Goal: Task Accomplishment & Management: Complete application form

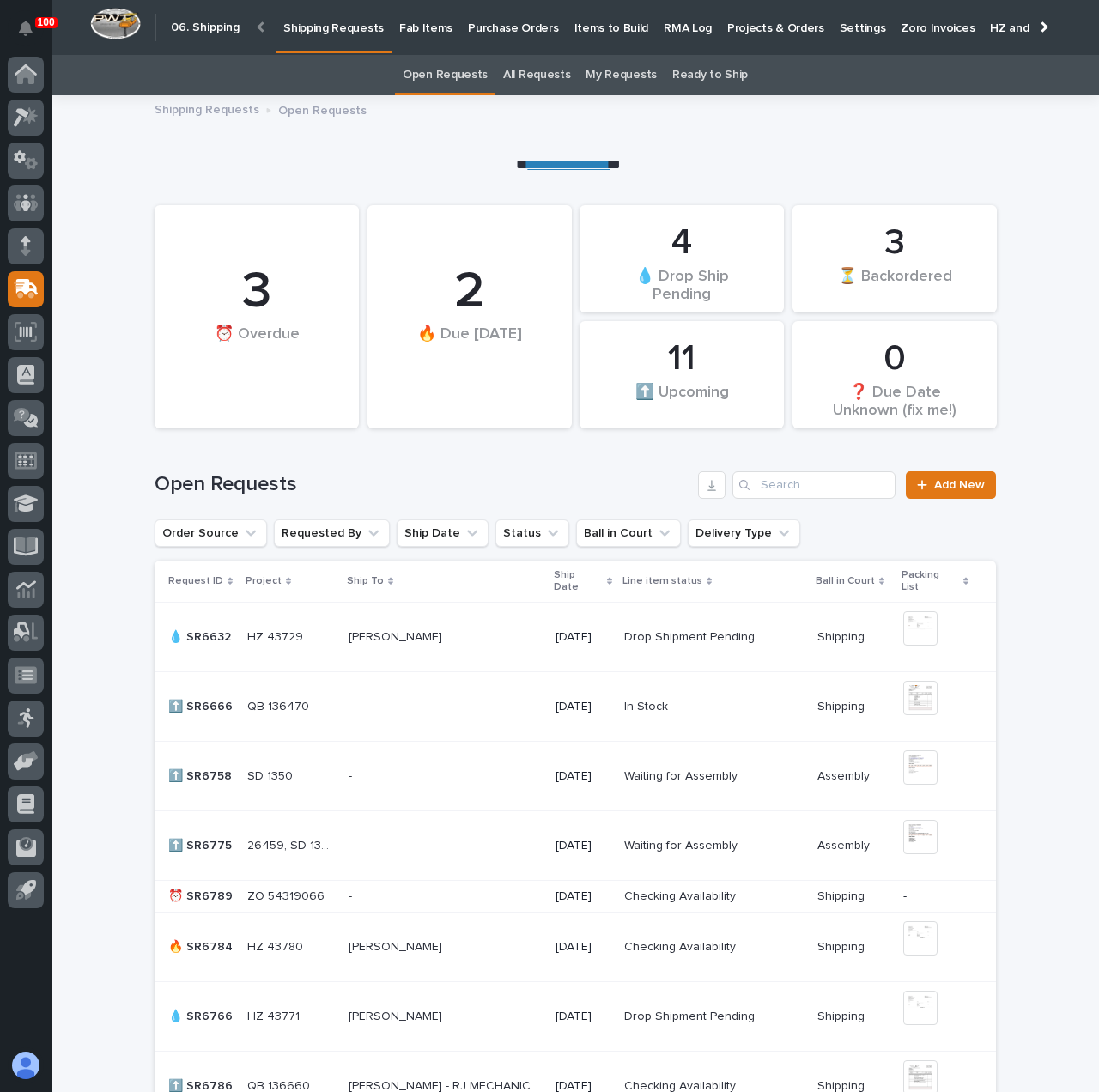
scroll to position [650, 0]
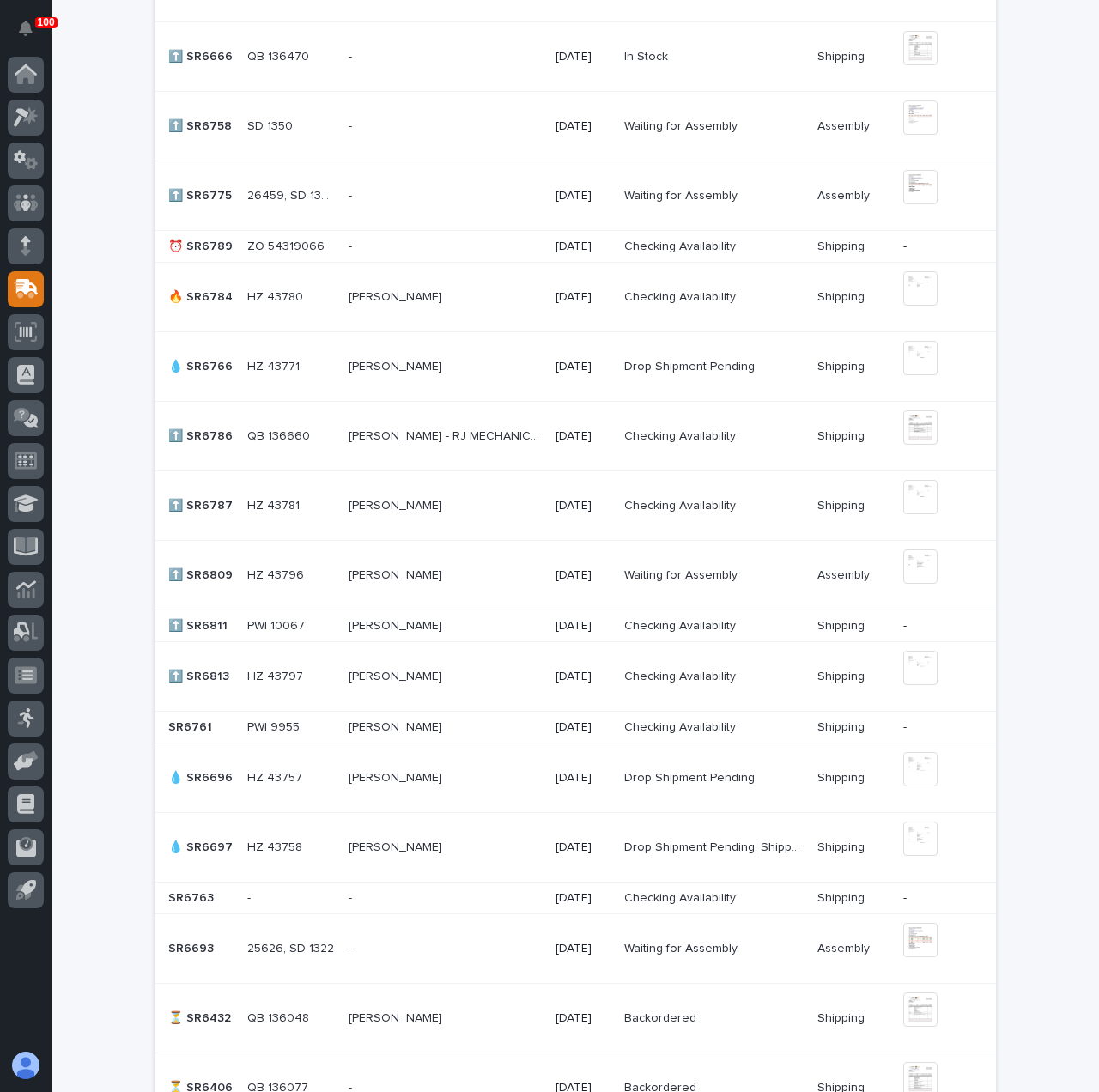
click at [494, 445] on div "[PERSON_NAME] - RJ MECHANICAL [PERSON_NAME] - RJ MECHANICAL" at bounding box center [445, 436] width 194 height 28
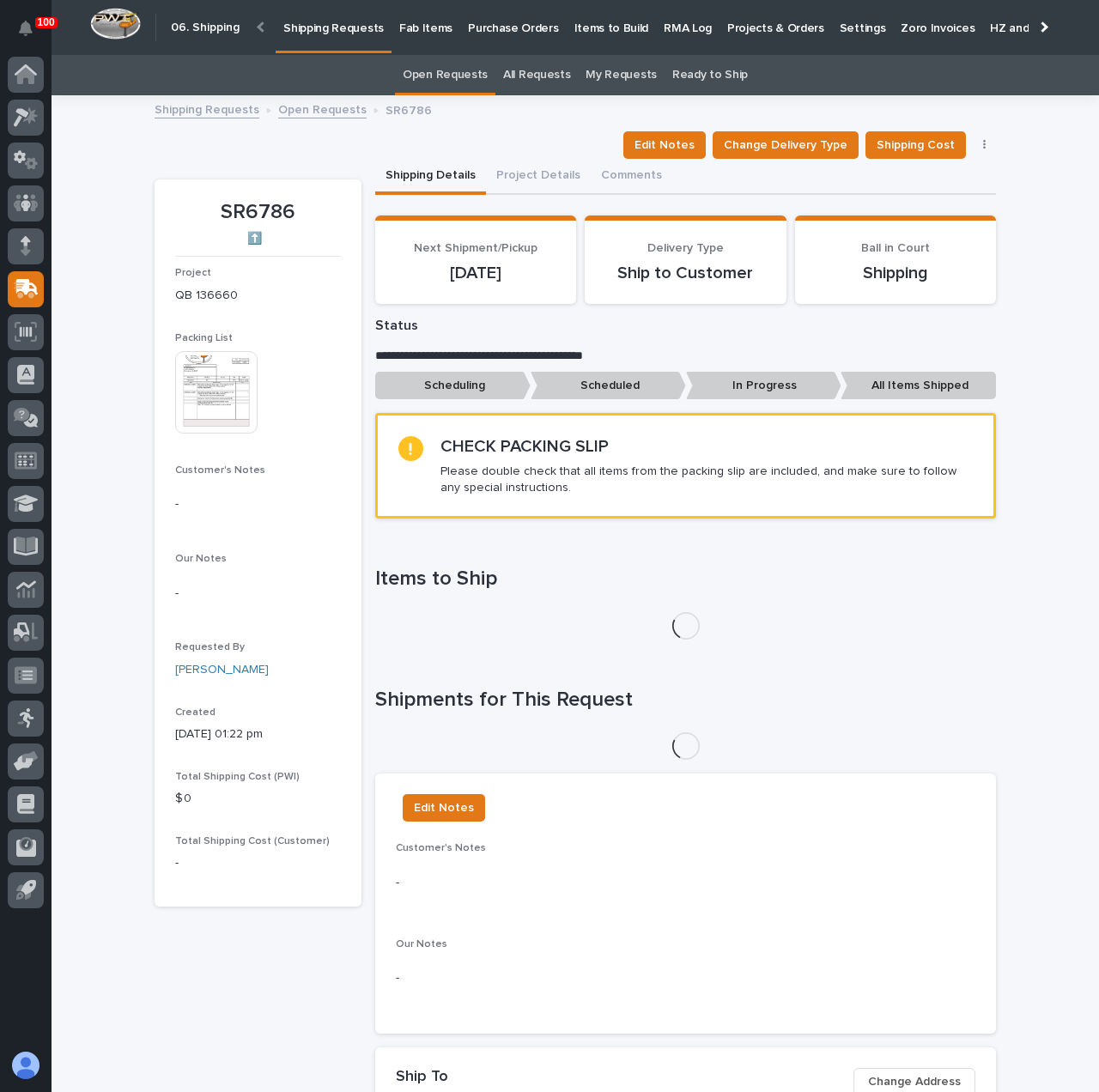
click at [206, 383] on img at bounding box center [216, 392] width 83 height 83
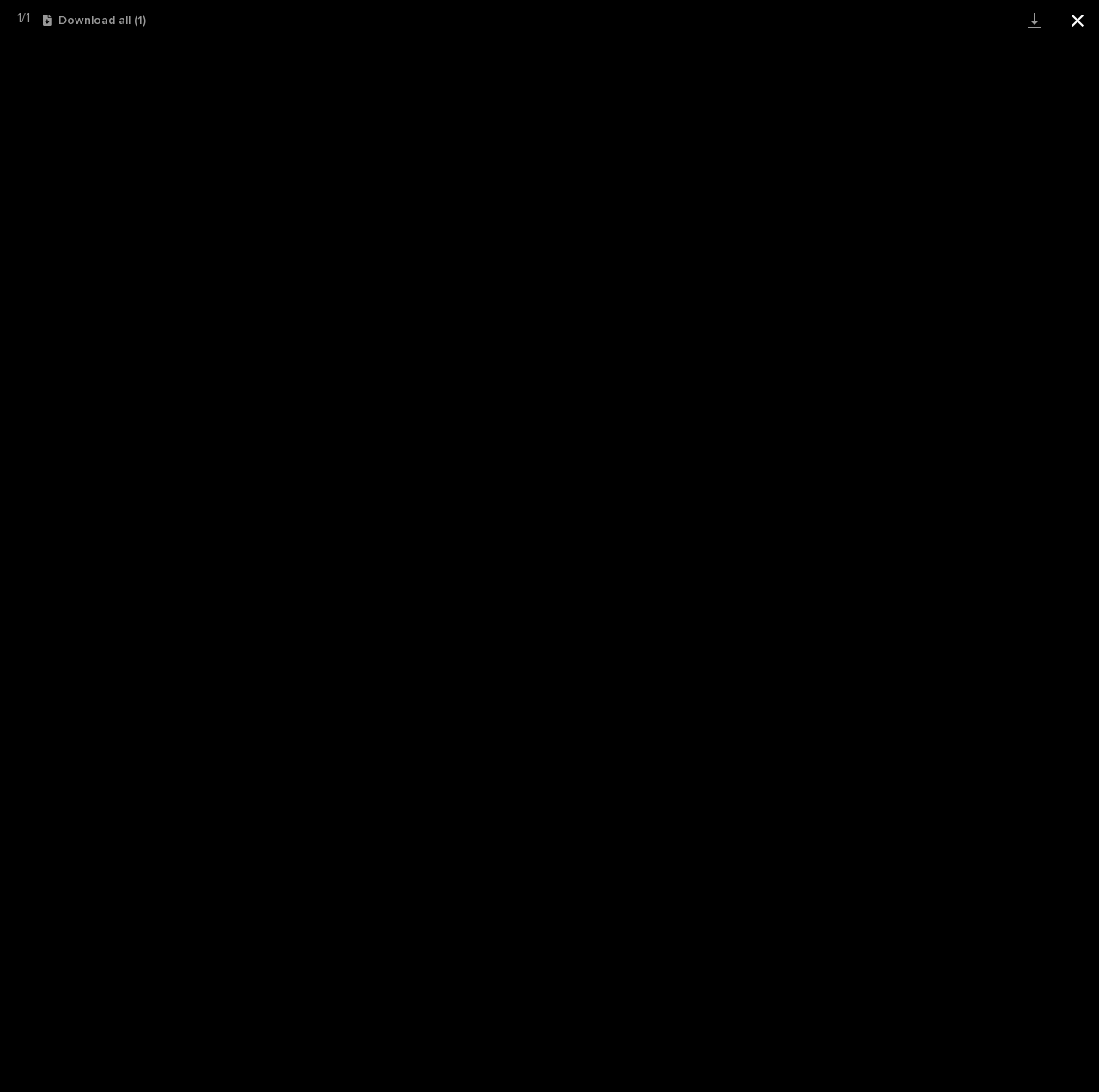
click at [1083, 20] on button "Close gallery" at bounding box center [1077, 20] width 43 height 40
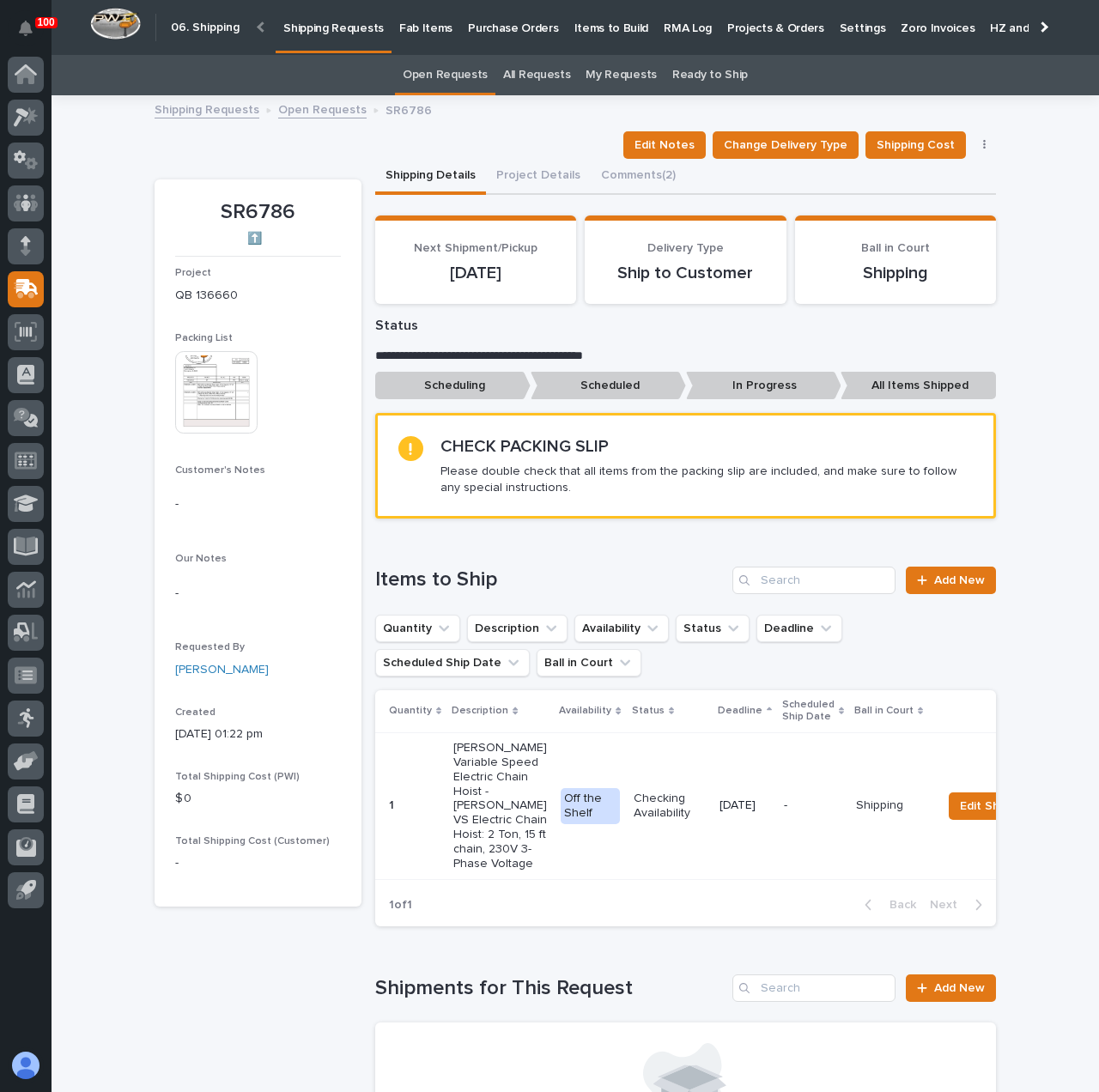
click at [244, 396] on img at bounding box center [216, 392] width 83 height 83
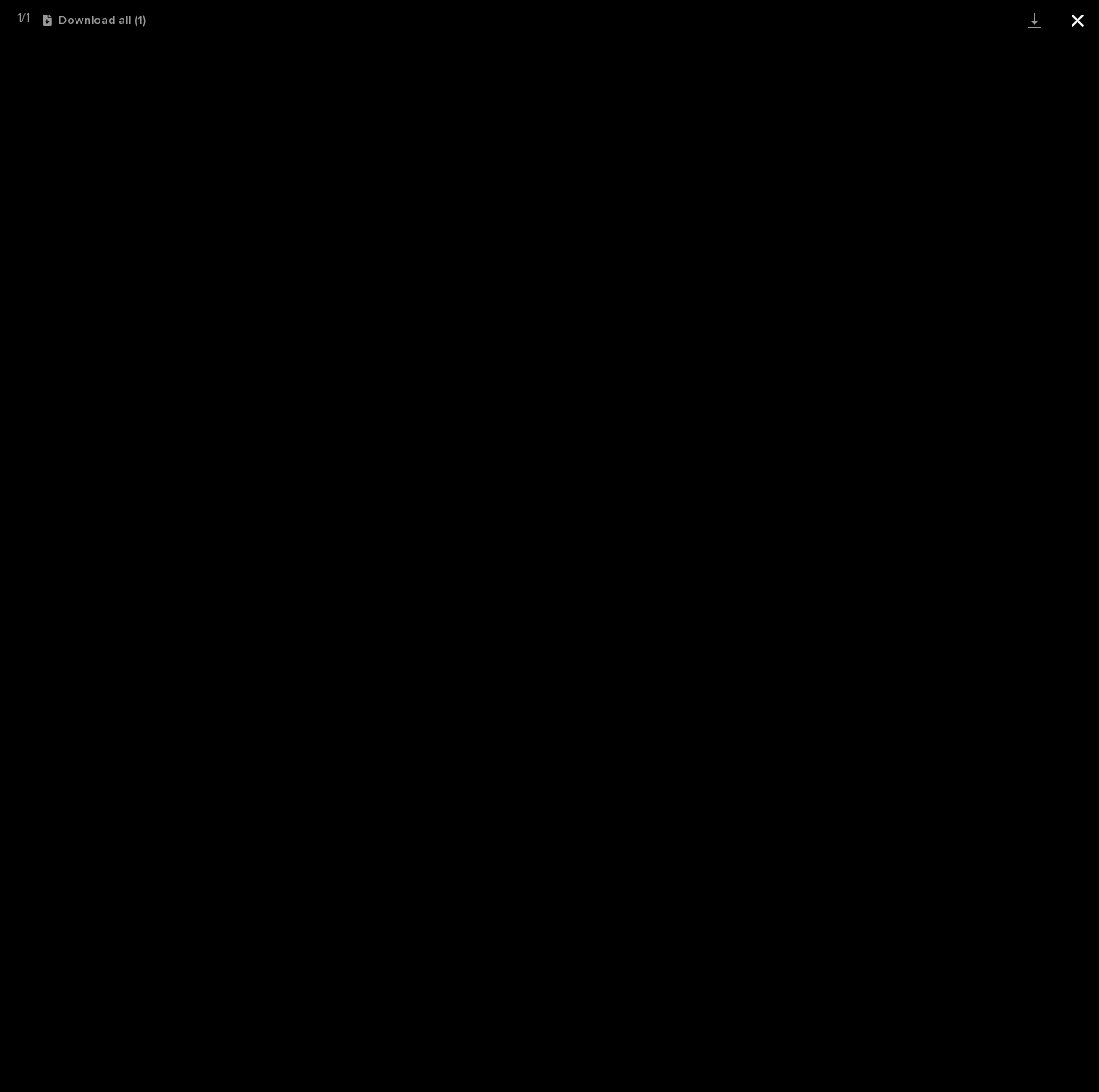
click at [1077, 18] on button "Close gallery" at bounding box center [1077, 20] width 43 height 40
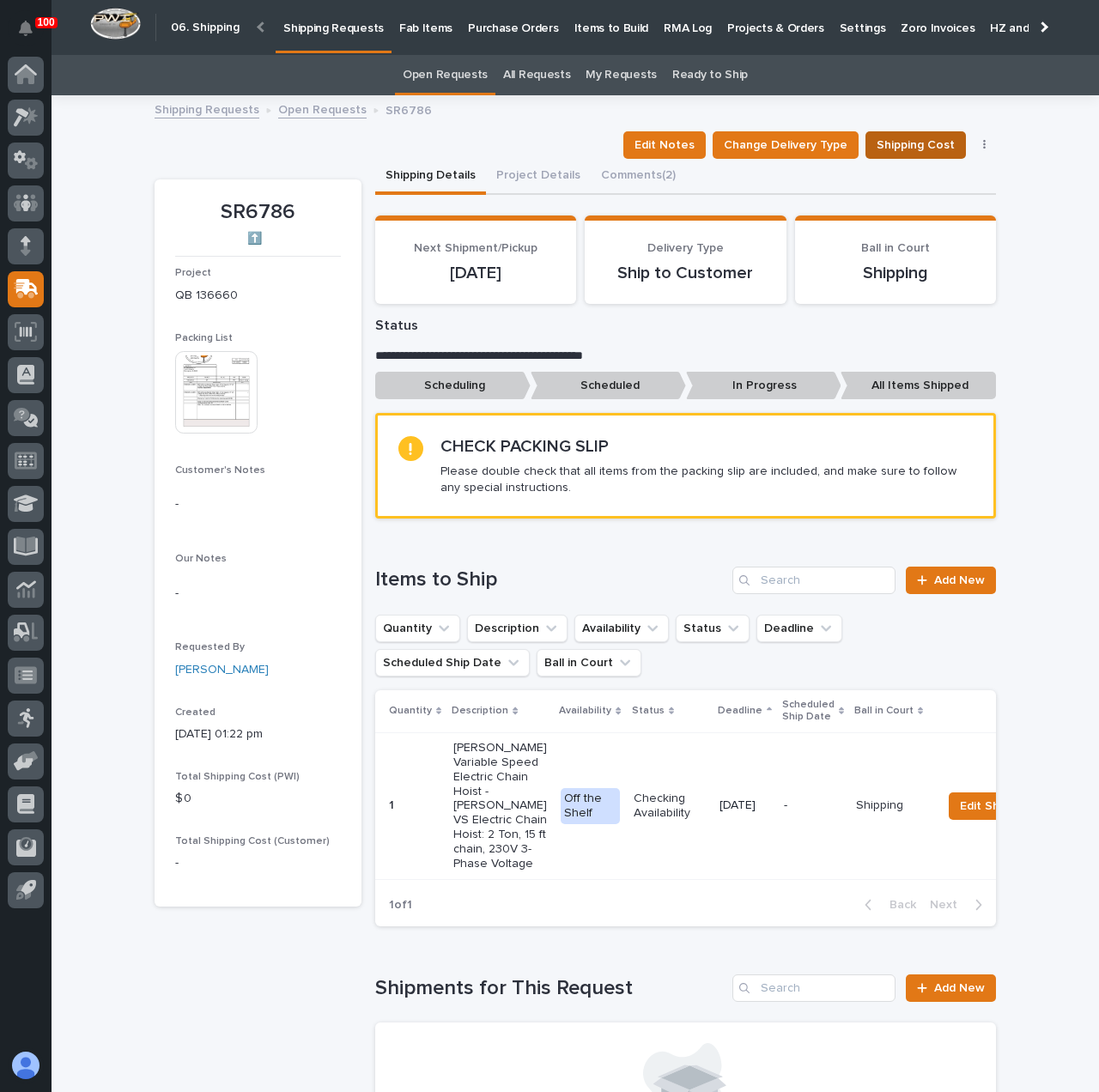
click at [918, 151] on span "Shipping Cost" at bounding box center [915, 145] width 78 height 21
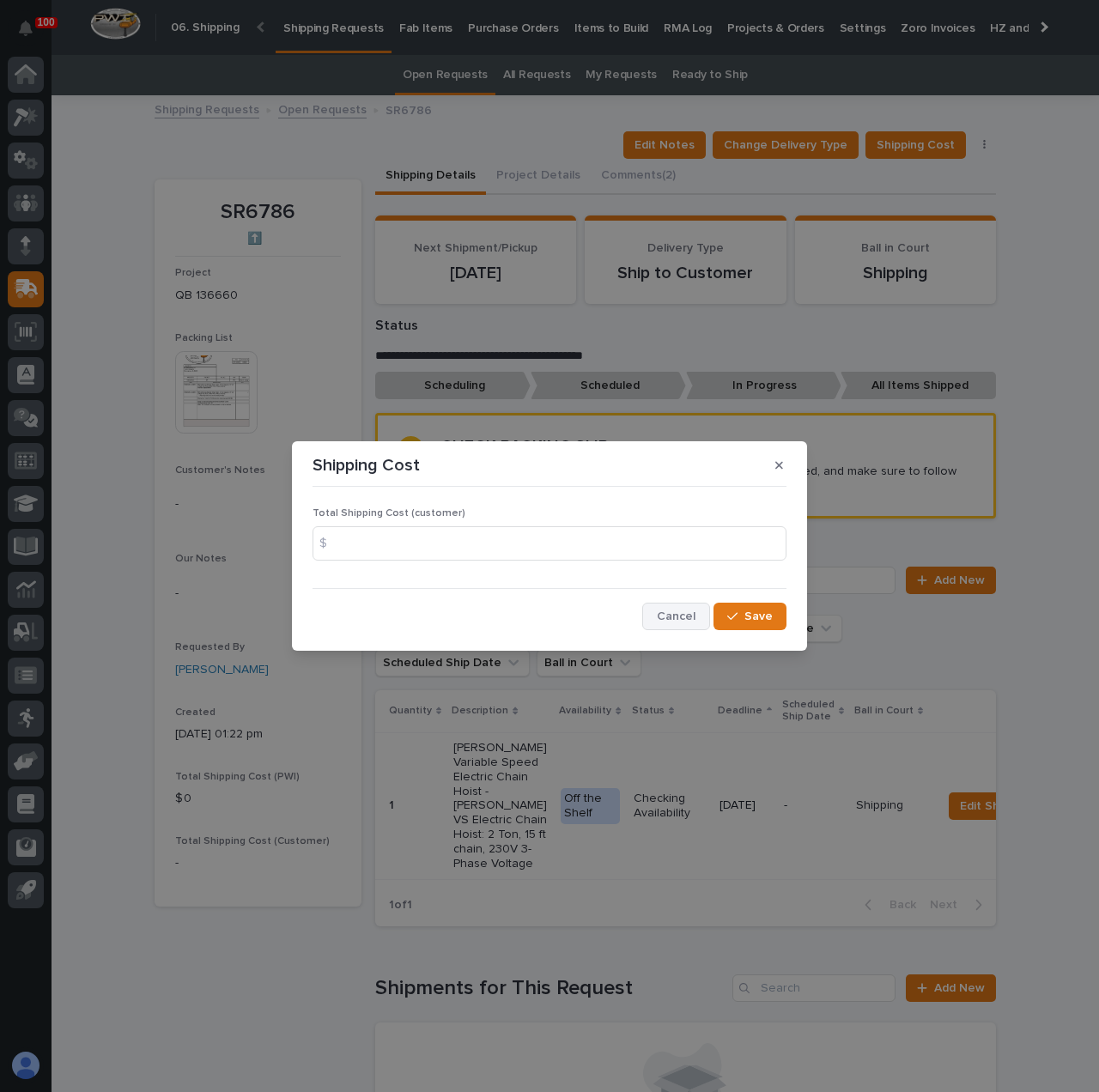
click at [692, 612] on span "Cancel" at bounding box center [676, 616] width 39 height 15
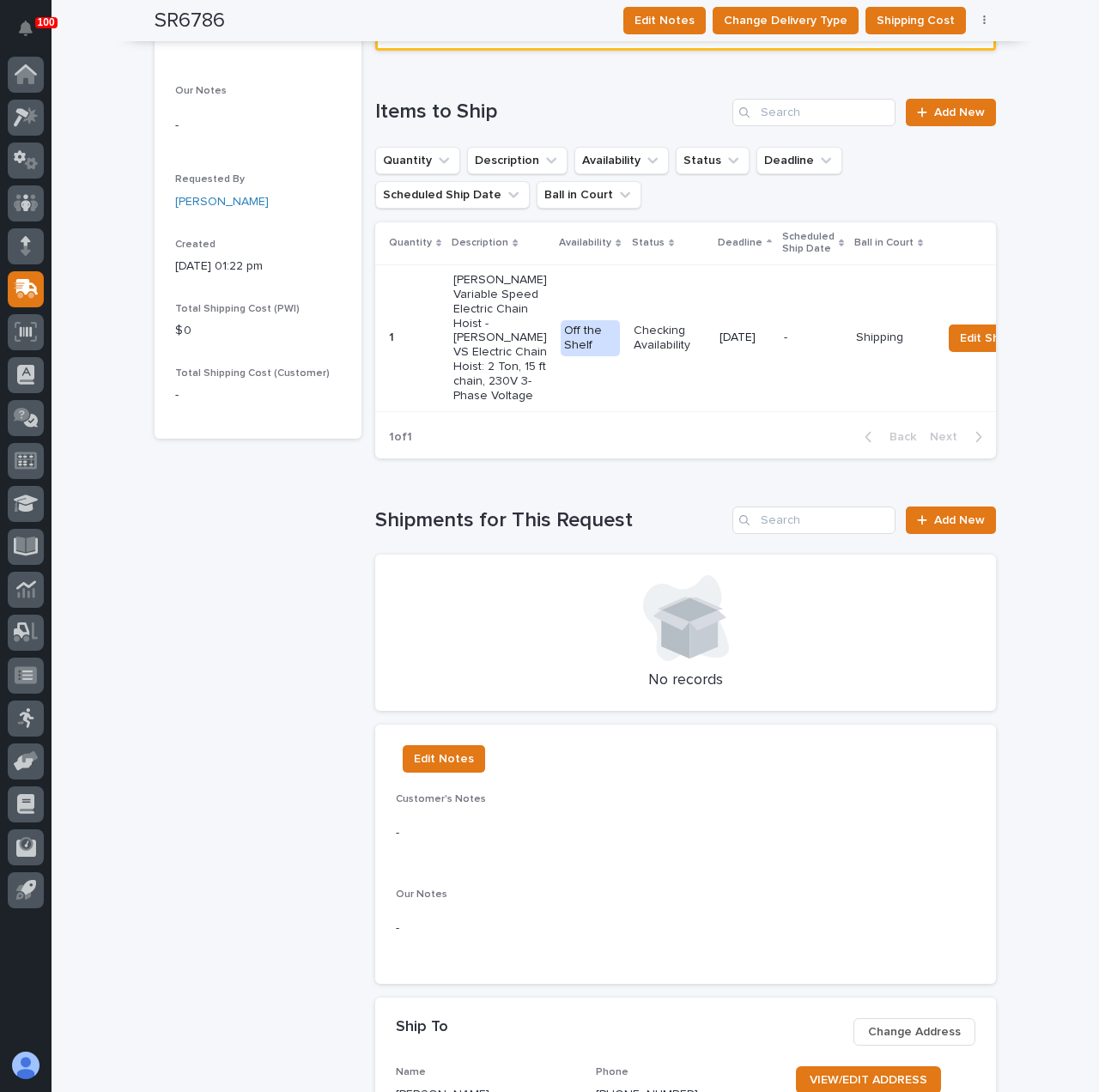
scroll to position [429, 0]
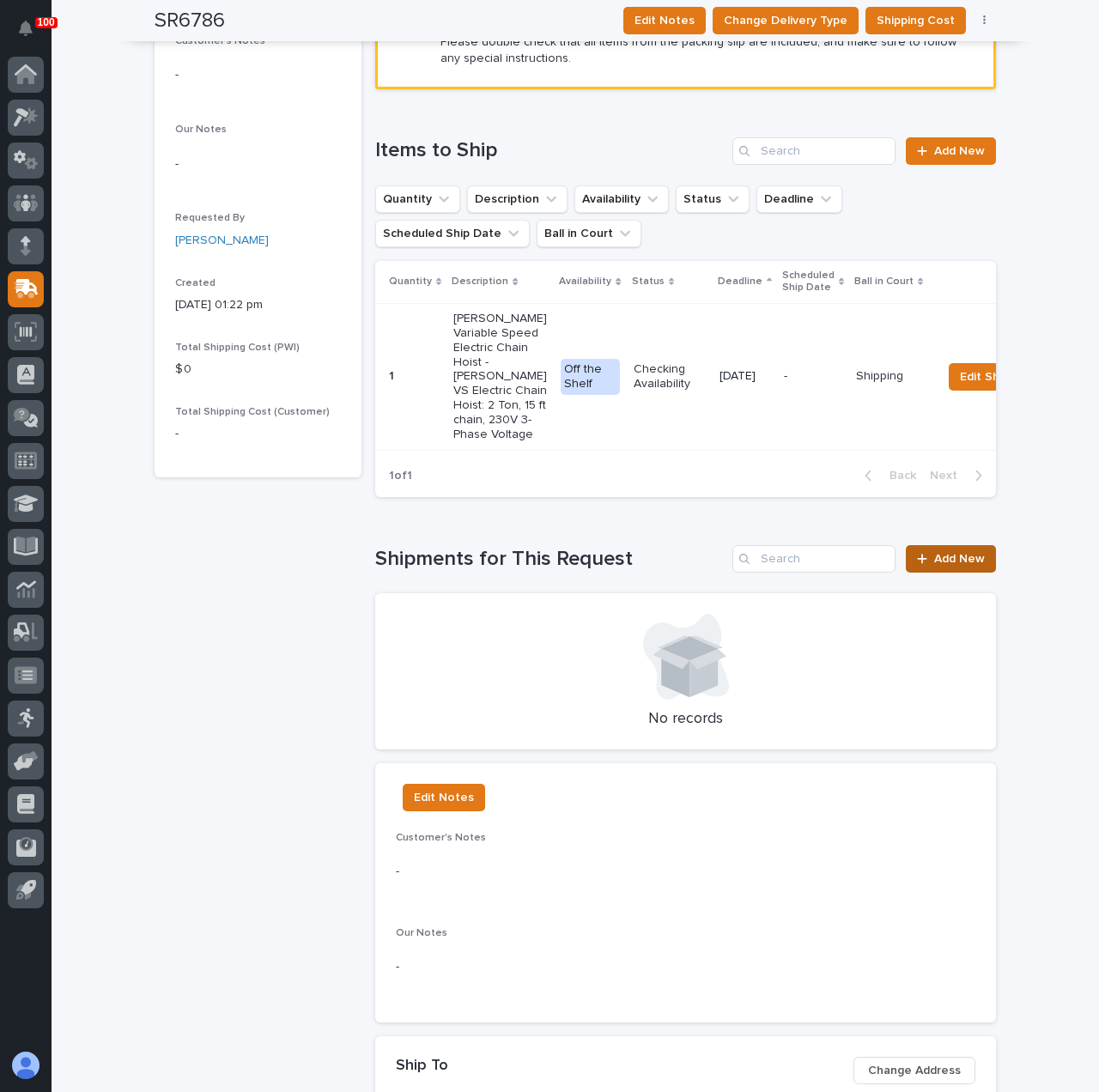
click at [975, 573] on link "Add New" at bounding box center [950, 559] width 90 height 28
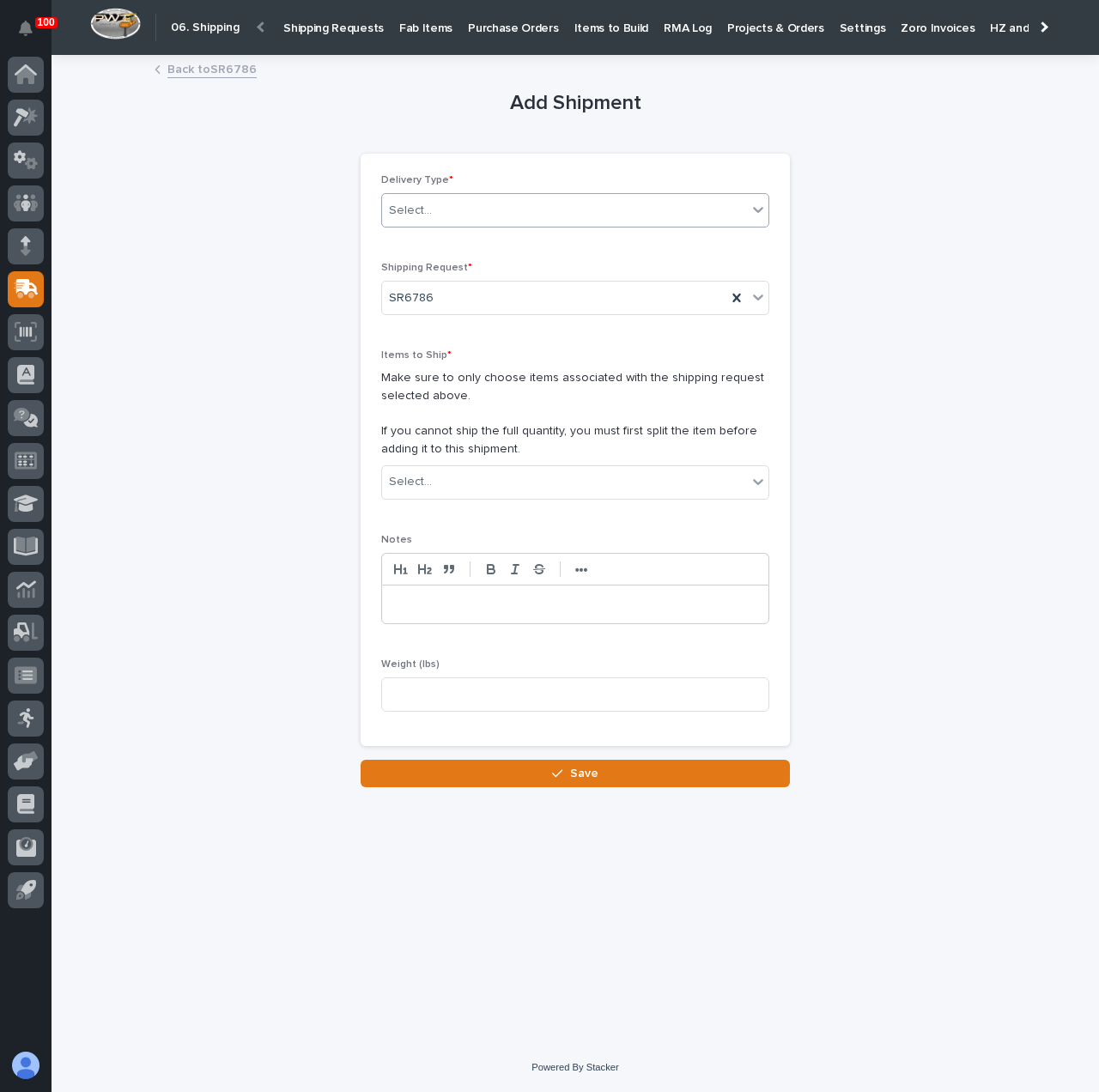
click at [412, 214] on div "Select..." at bounding box center [410, 211] width 43 height 18
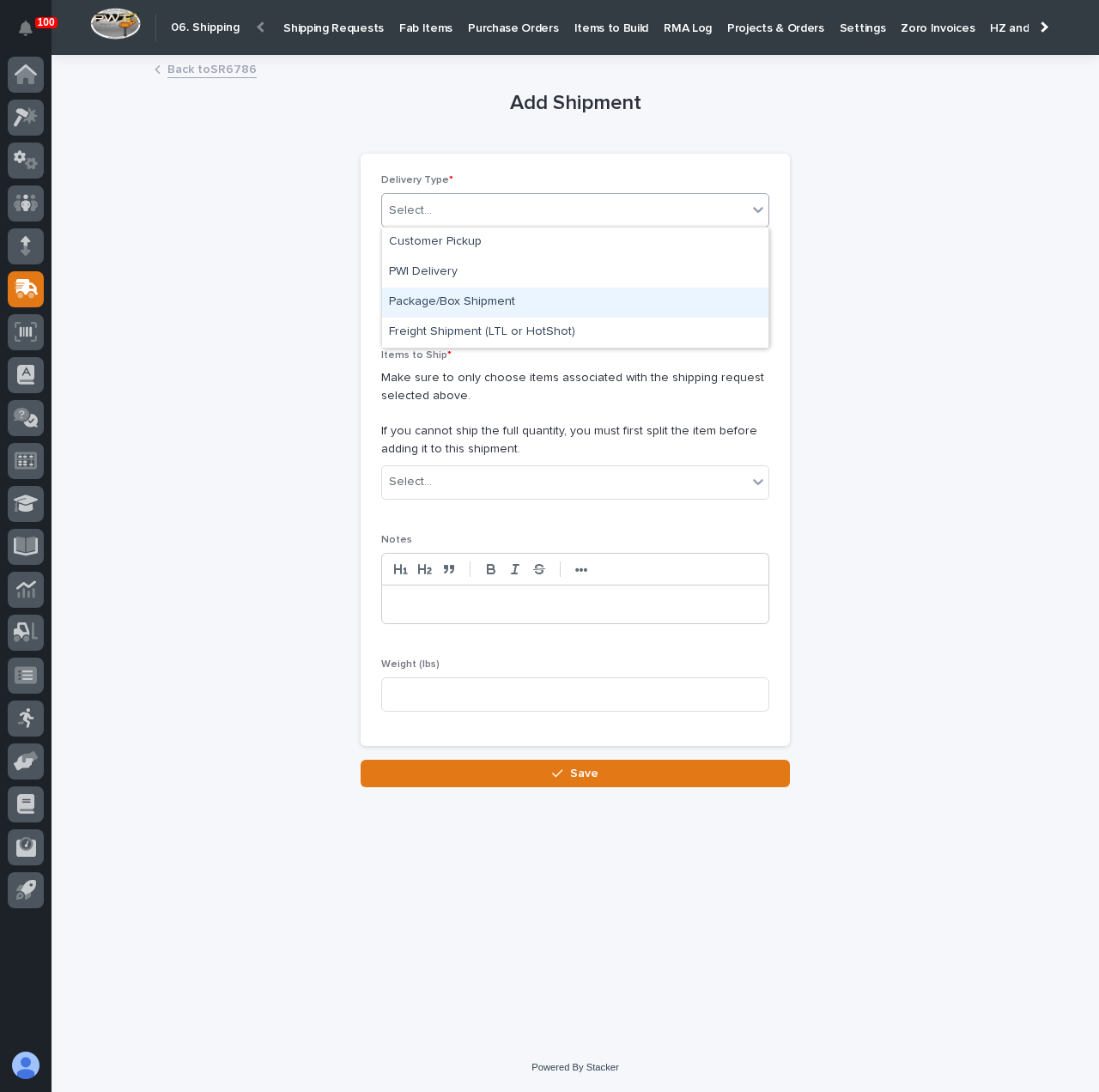
click at [475, 310] on div "Package/Box Shipment" at bounding box center [575, 302] width 386 height 30
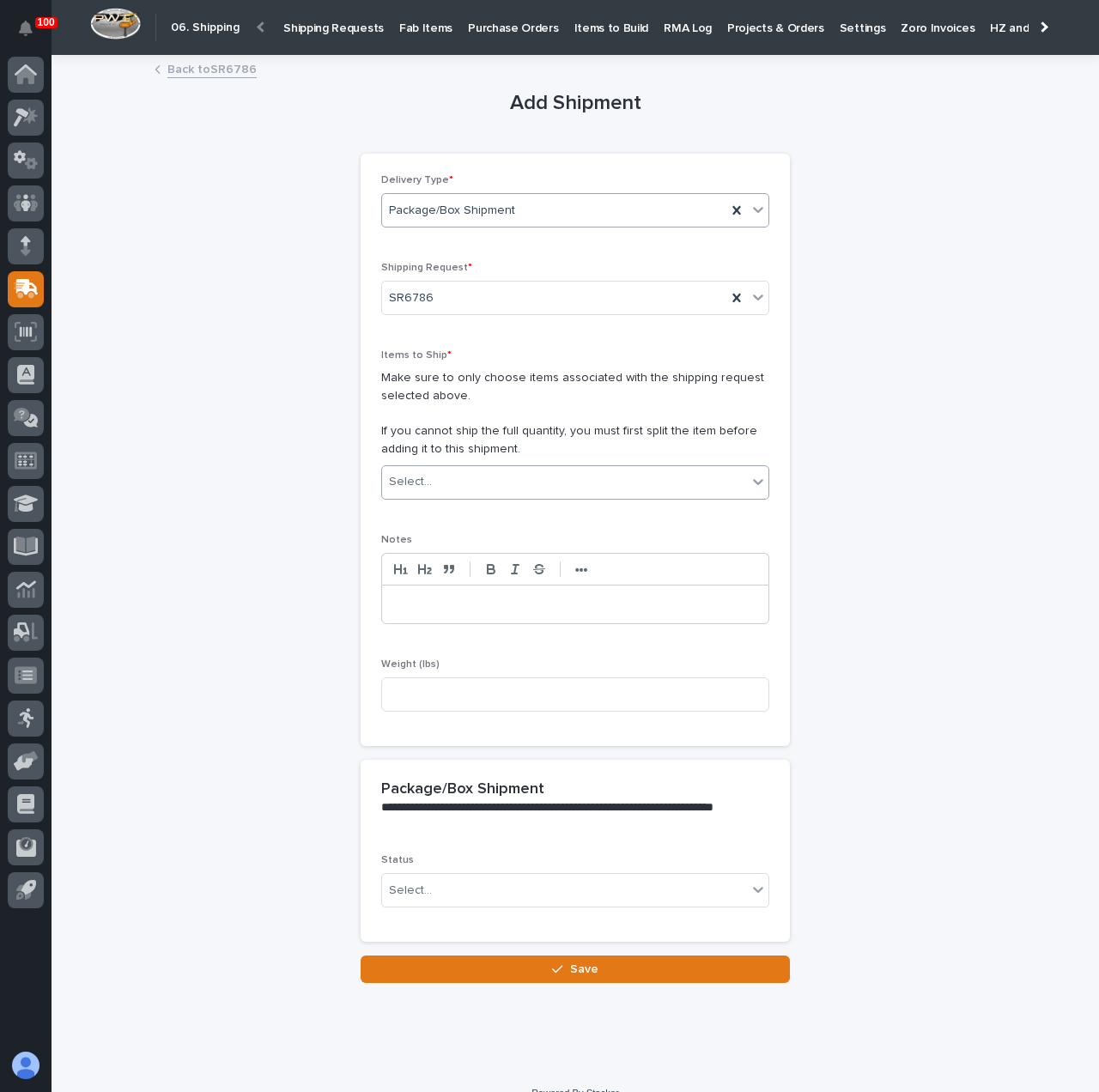
click at [533, 468] on div "Select..." at bounding box center [565, 482] width 365 height 28
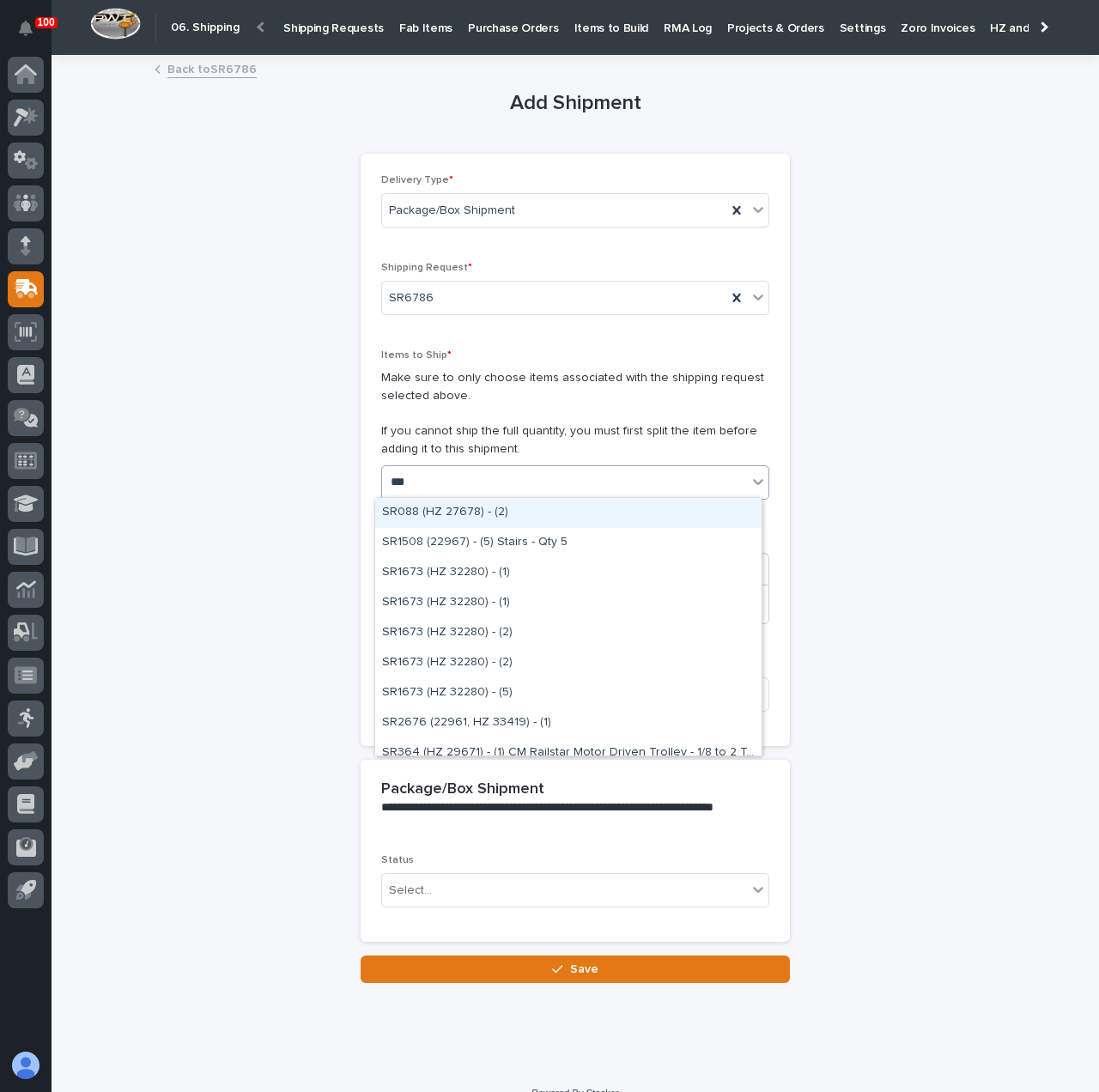
type input "****"
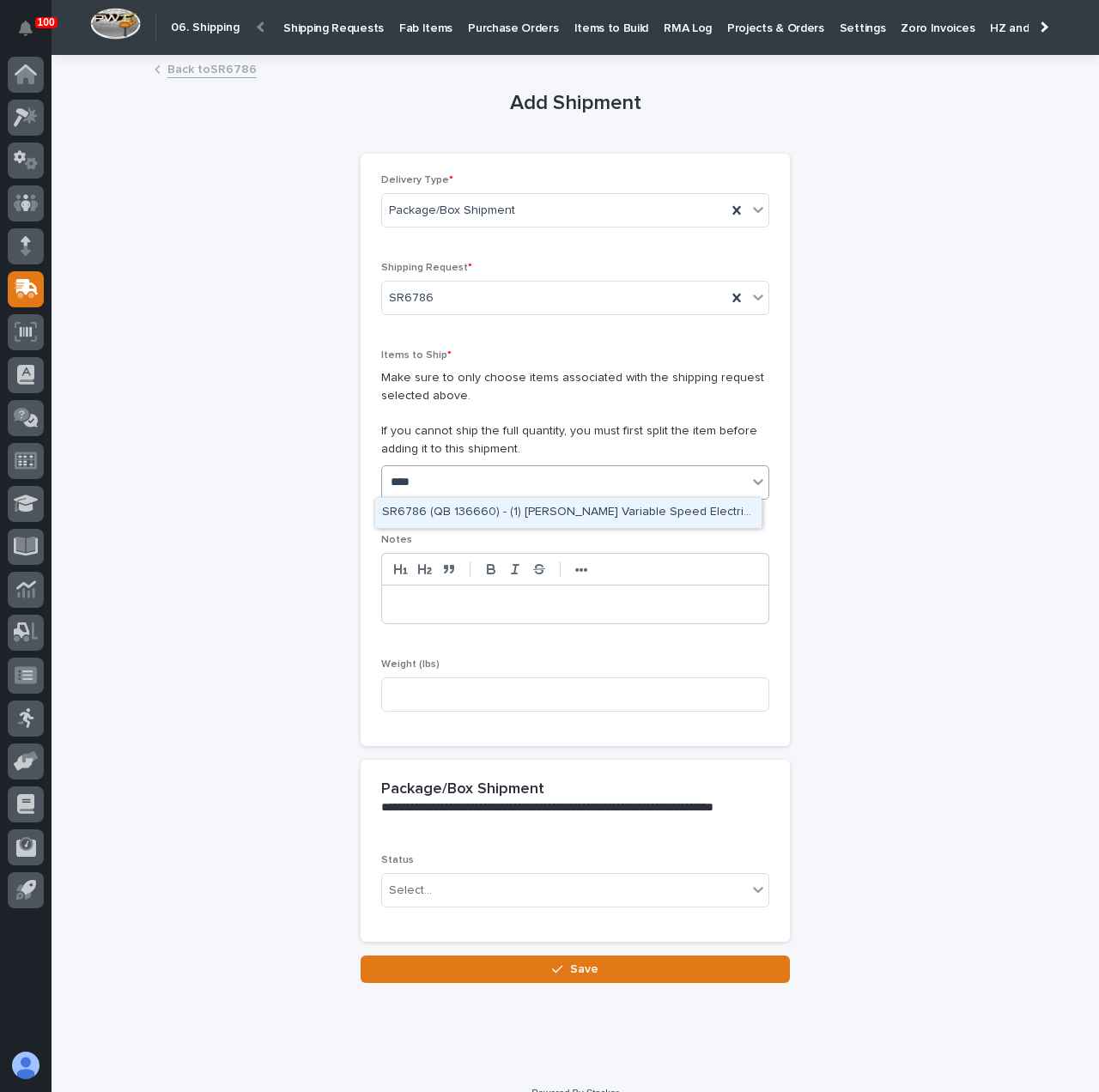
click at [550, 510] on div "SR6786 (QB 136660) - (1) [PERSON_NAME] Variable Speed Electric Chain Hoist - [P…" at bounding box center [568, 513] width 386 height 30
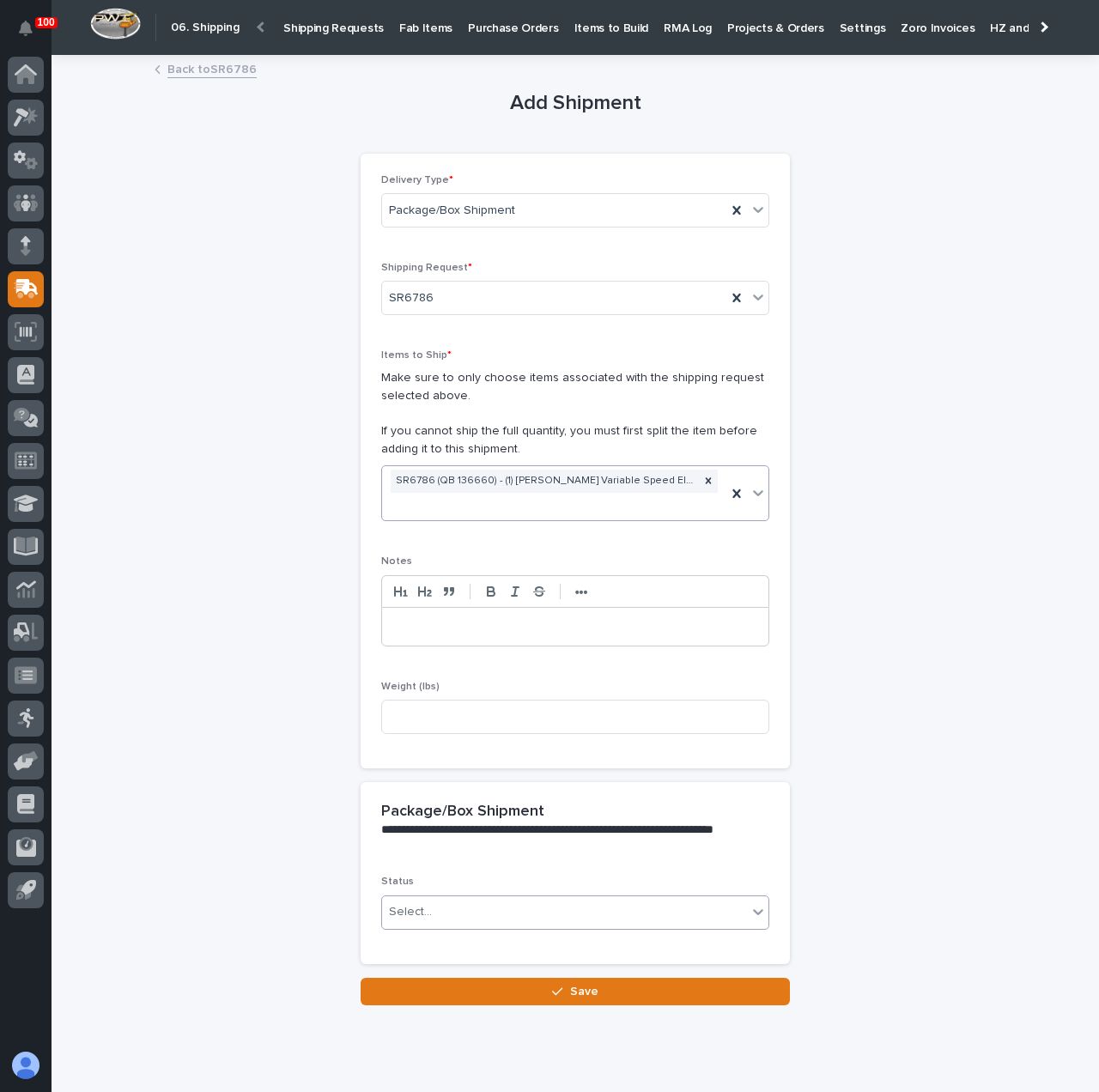
click at [451, 912] on div "Select..." at bounding box center [565, 912] width 365 height 28
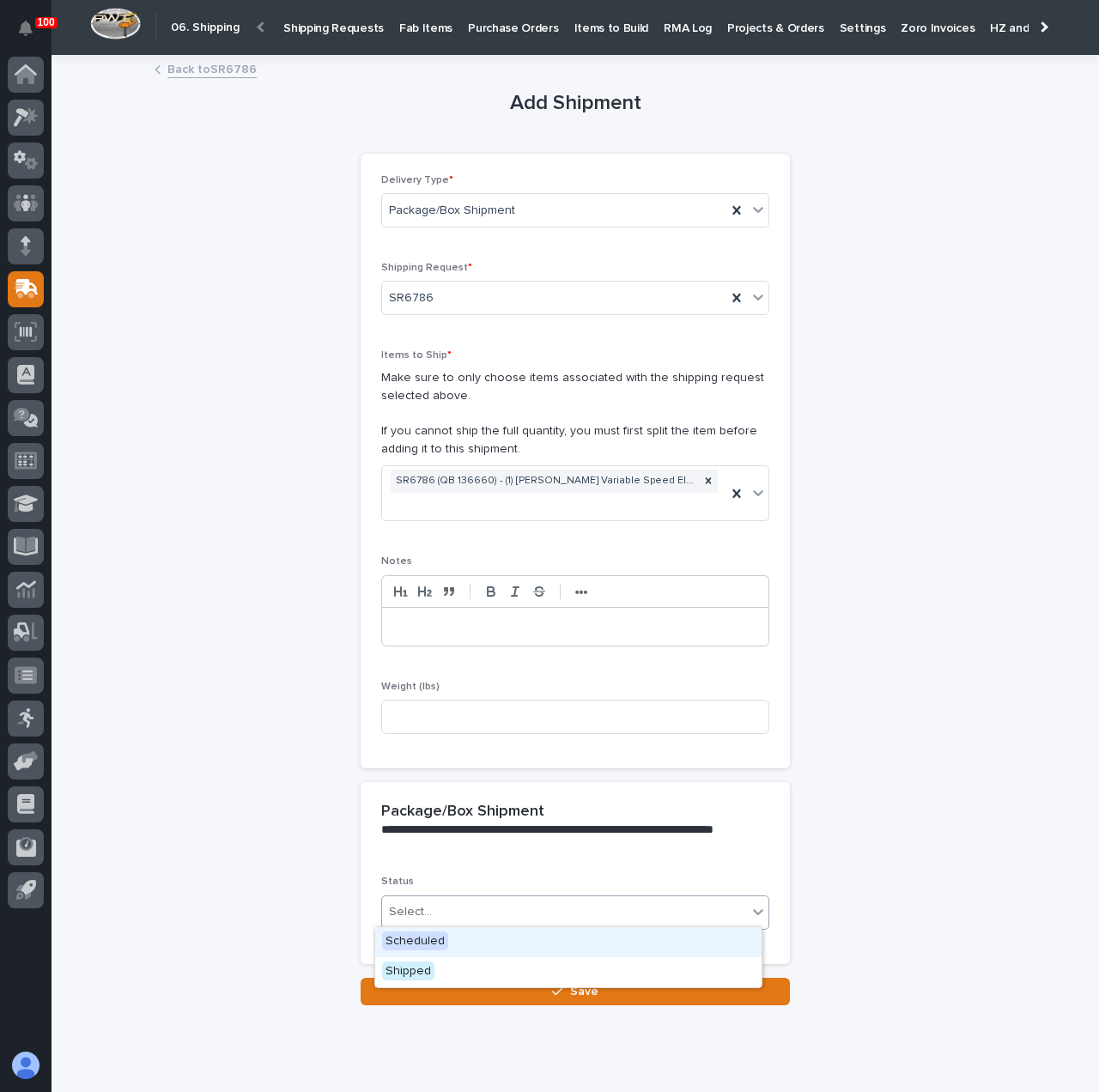
click at [459, 936] on div "Scheduled" at bounding box center [568, 942] width 386 height 30
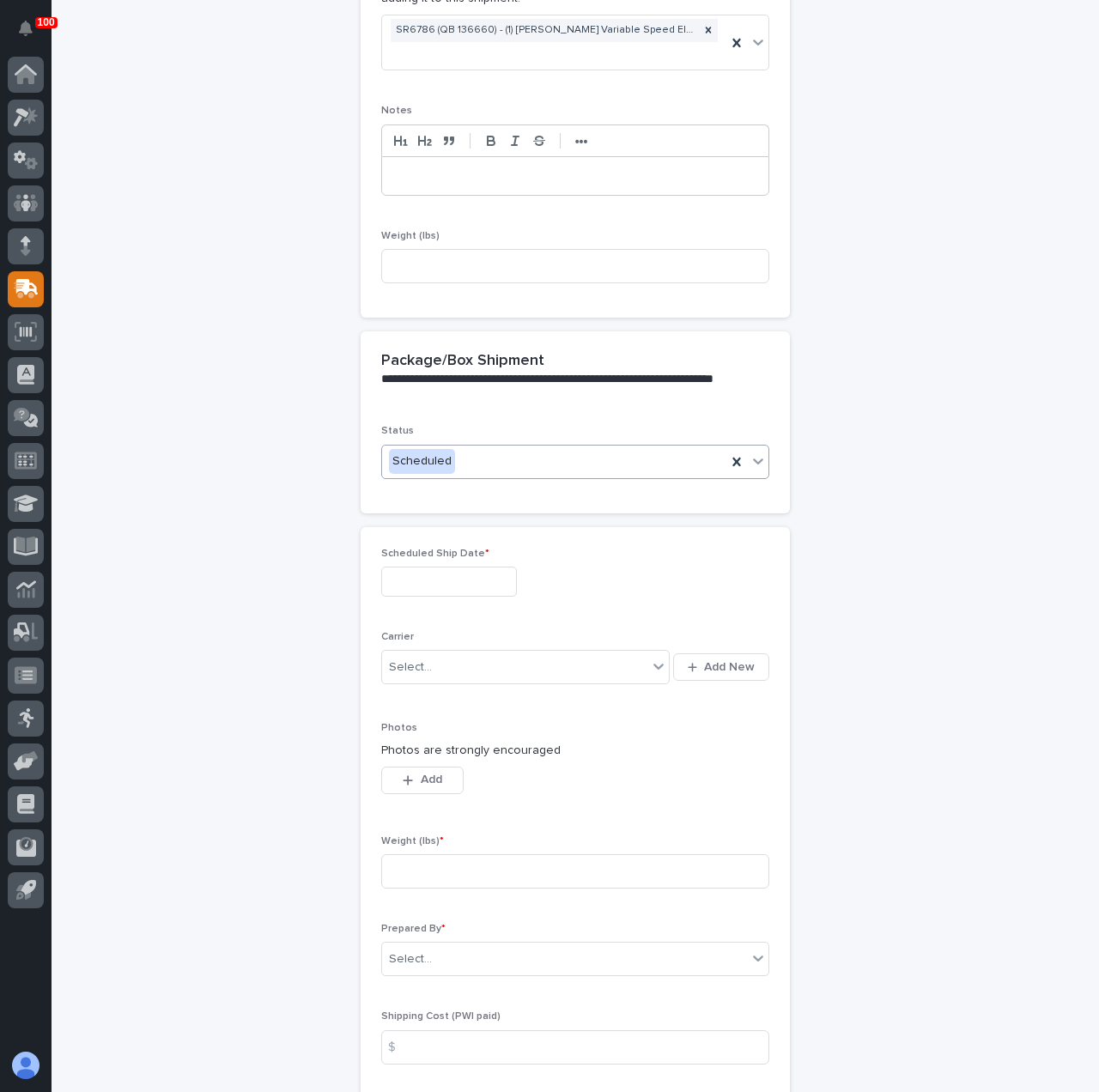
scroll to position [623, 0]
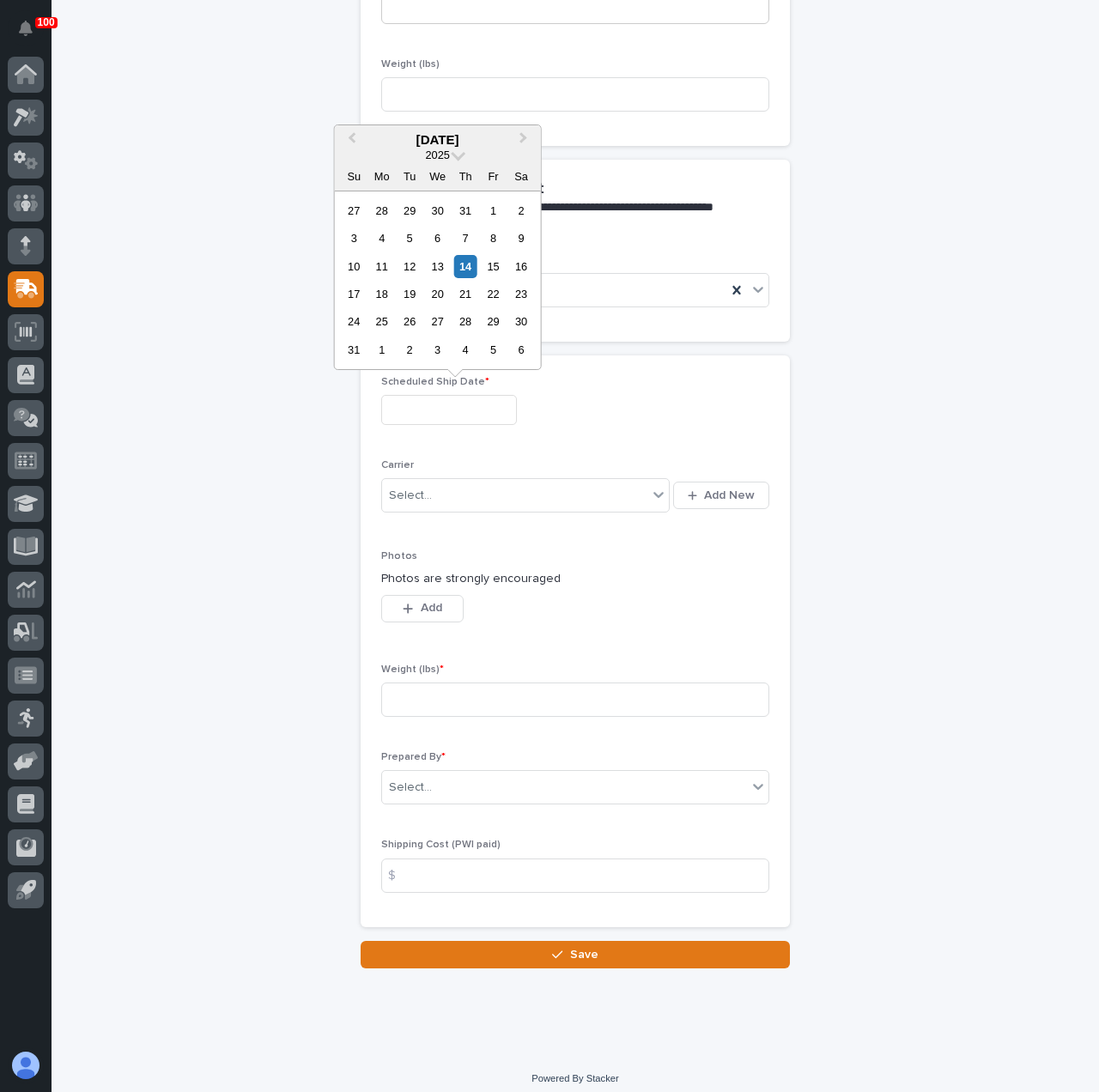
click at [403, 400] on input "text" at bounding box center [449, 410] width 136 height 30
click at [470, 266] on div "14" at bounding box center [465, 266] width 23 height 23
type input "**********"
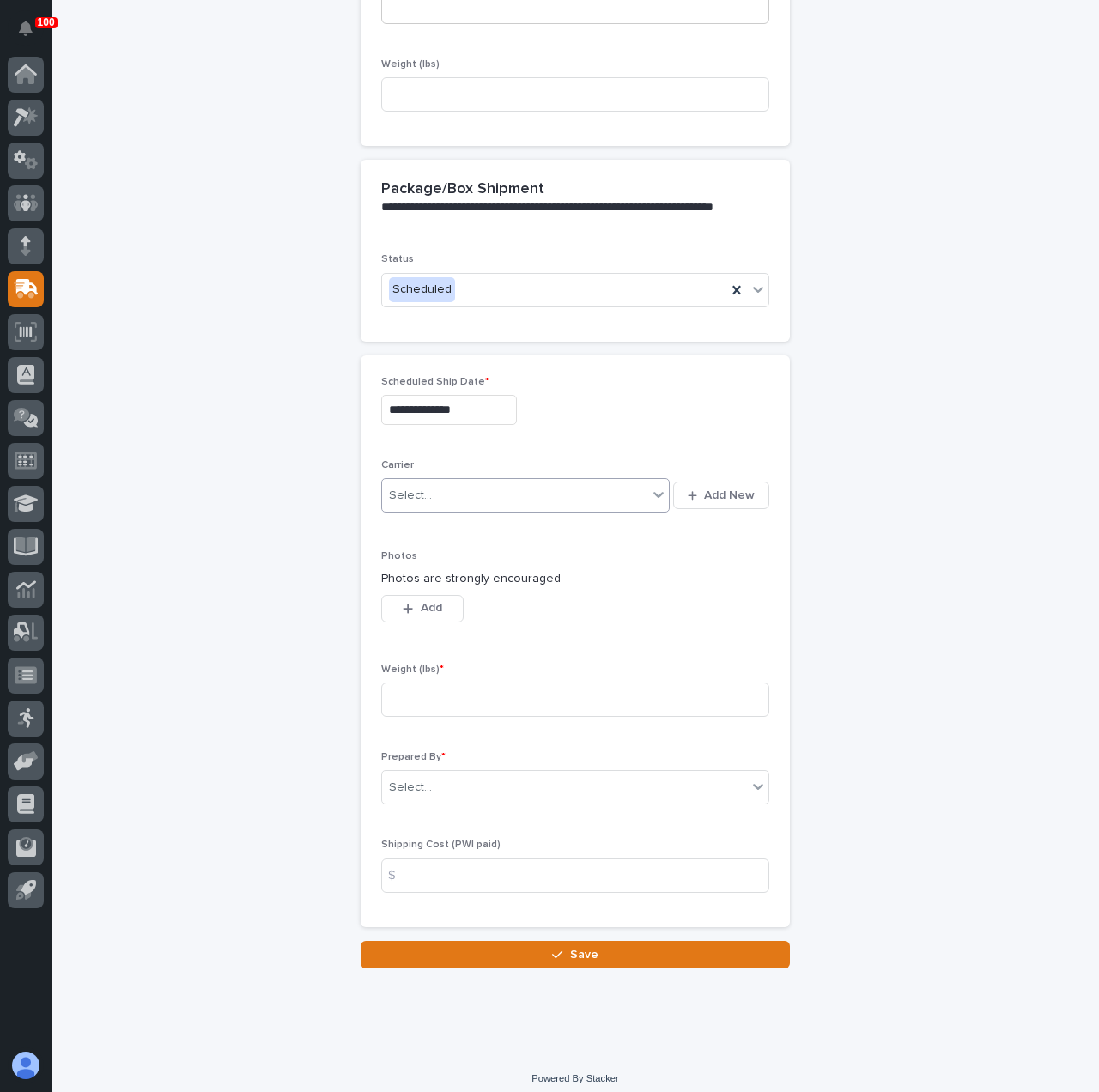
click at [454, 492] on div "Select..." at bounding box center [515, 496] width 266 height 28
type input "*"
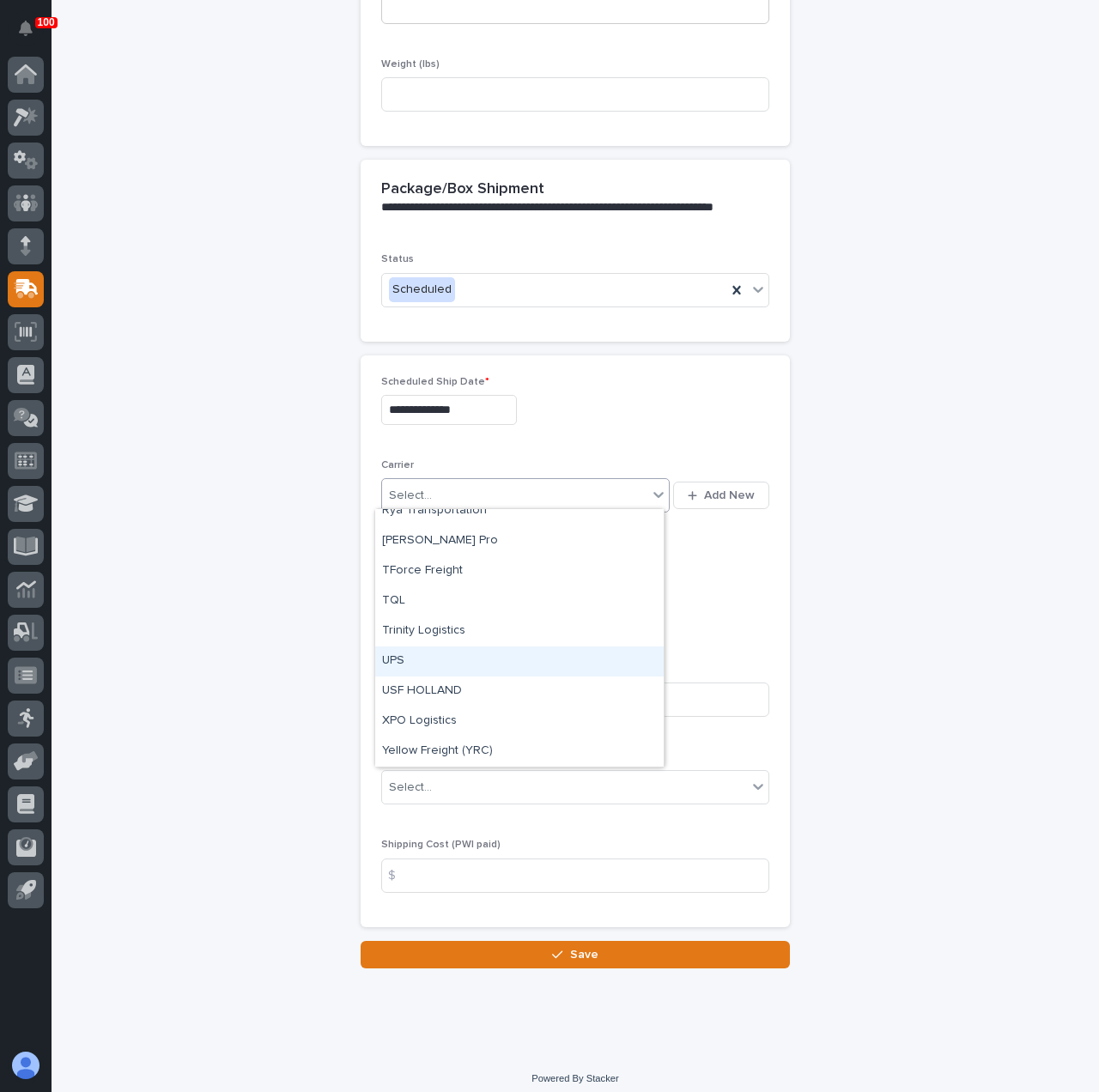
scroll to position [1013, 0]
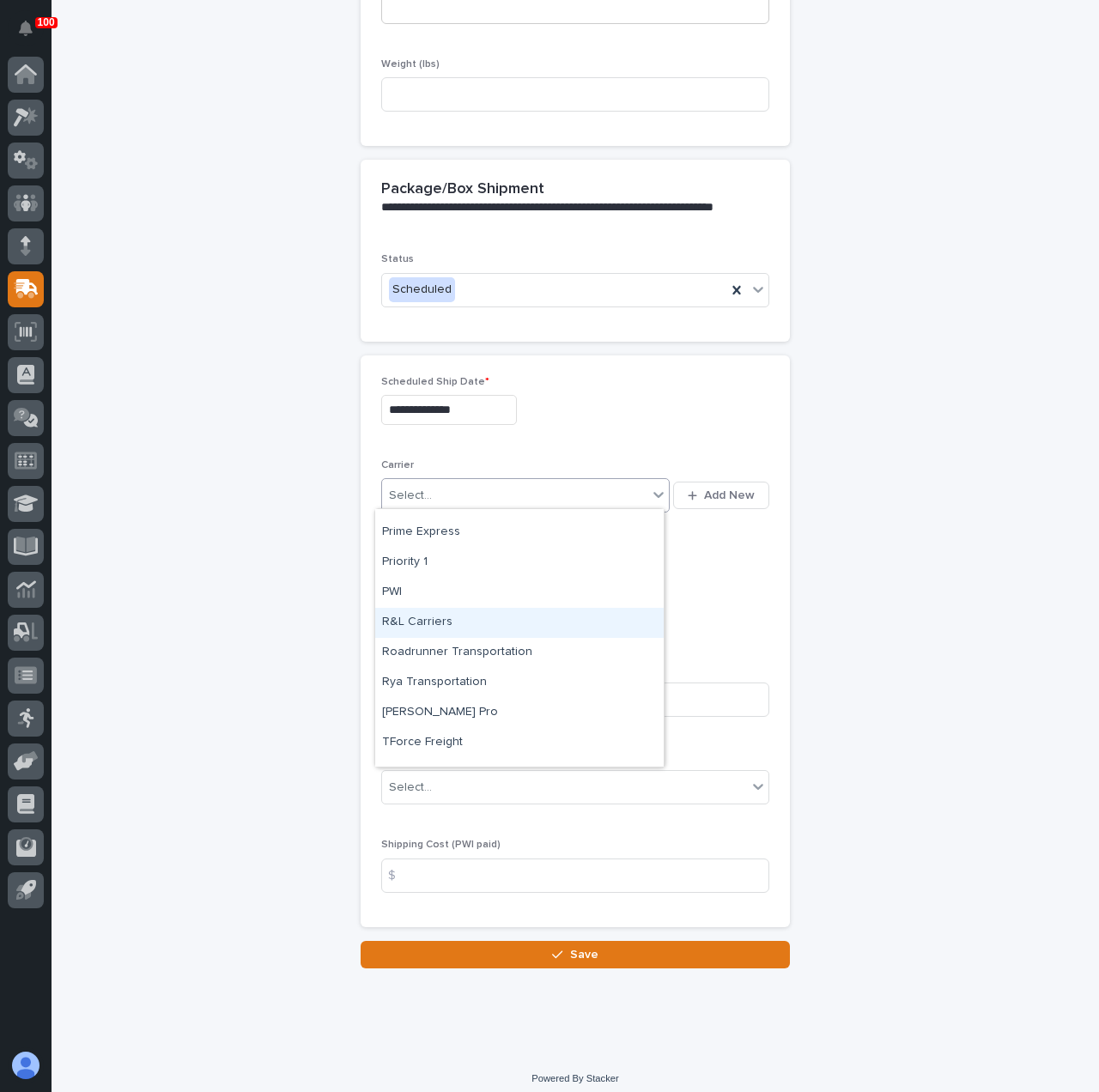
click at [463, 628] on div "R&L Carriers" at bounding box center [519, 623] width 288 height 30
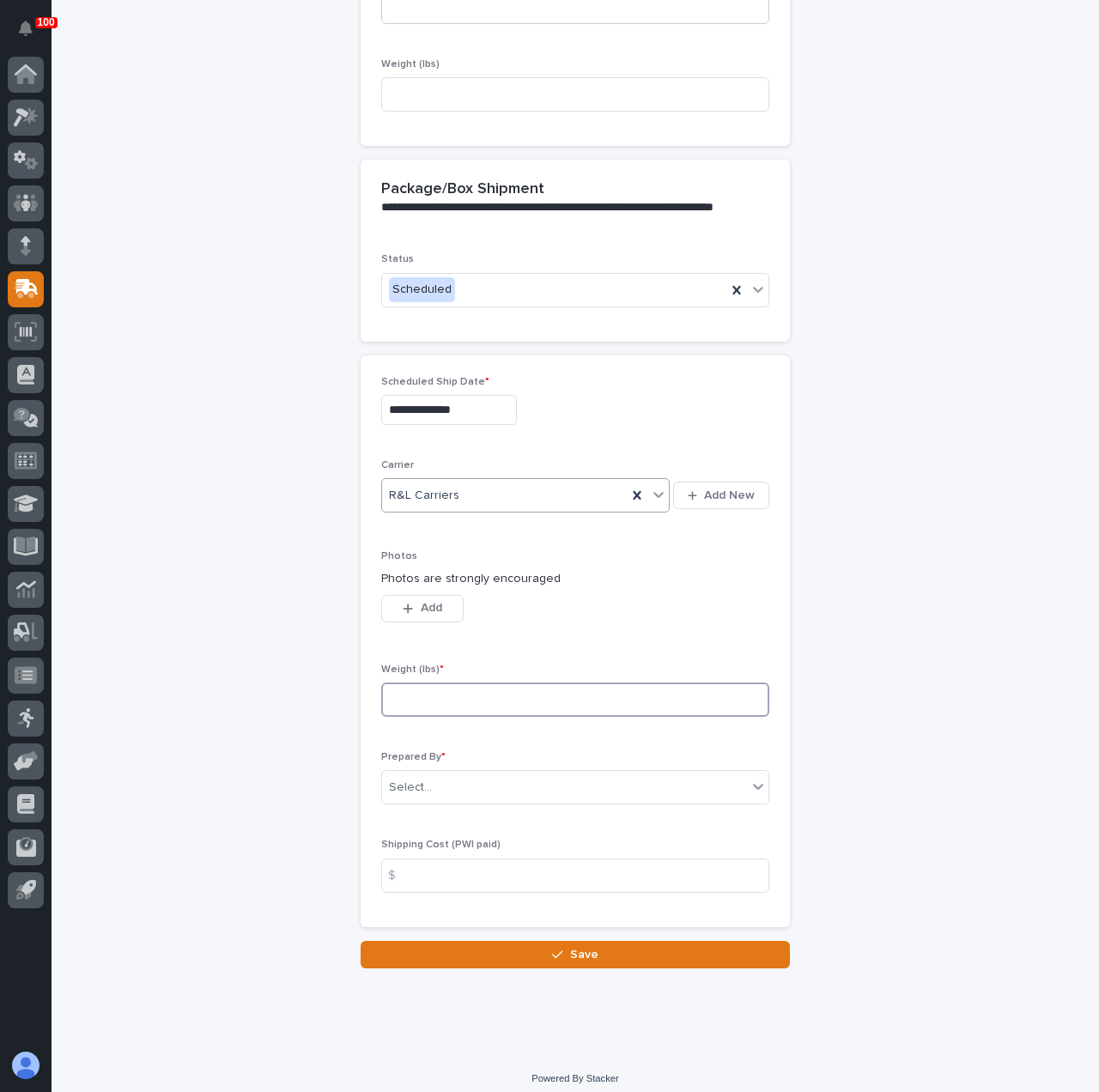
click at [476, 695] on input at bounding box center [575, 700] width 388 height 34
type input "22"
type input "220"
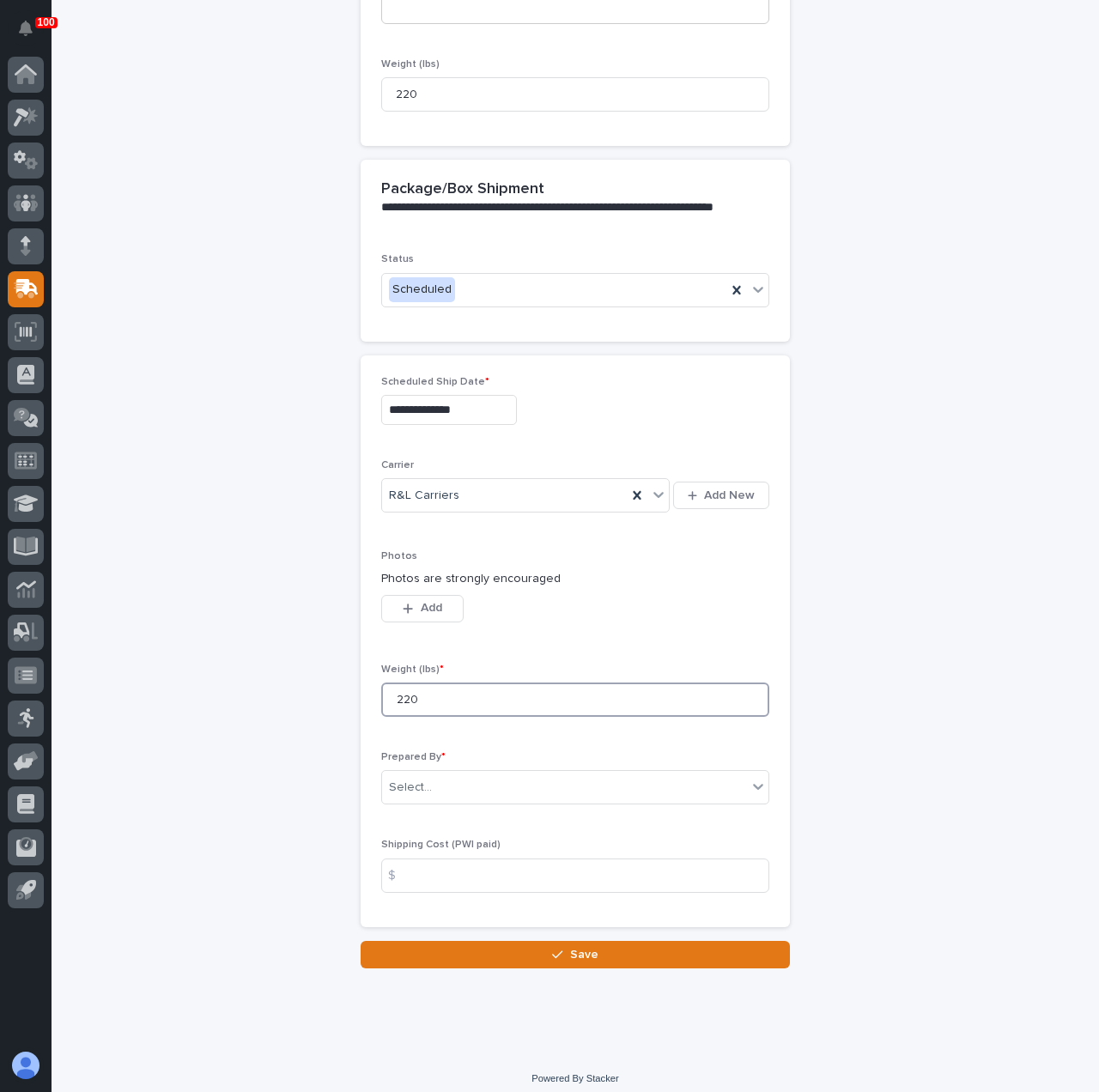
type input "220"
click at [274, 739] on div "**********" at bounding box center [575, 201] width 841 height 1534
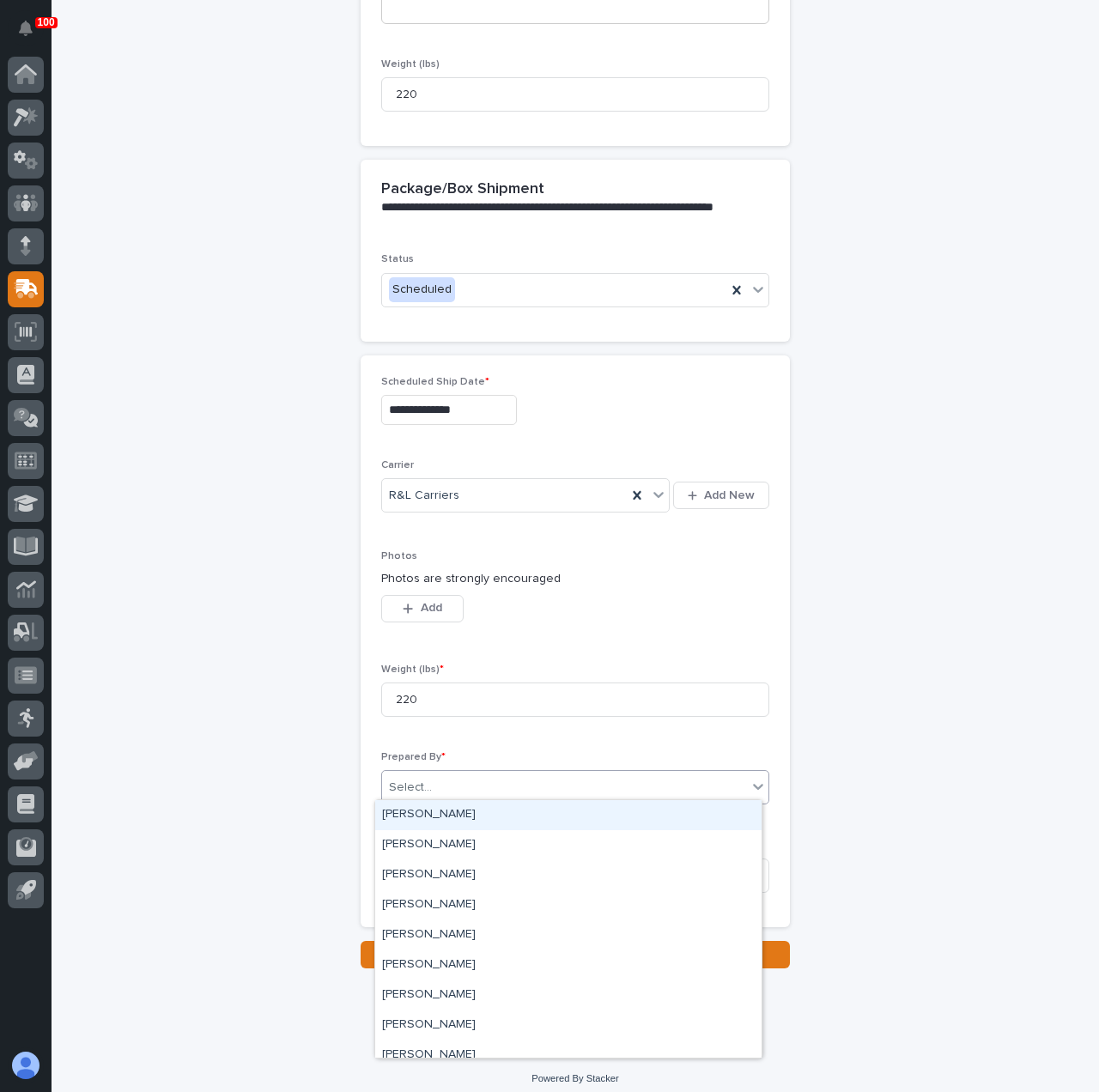
click at [431, 774] on div "Select..." at bounding box center [565, 788] width 365 height 28
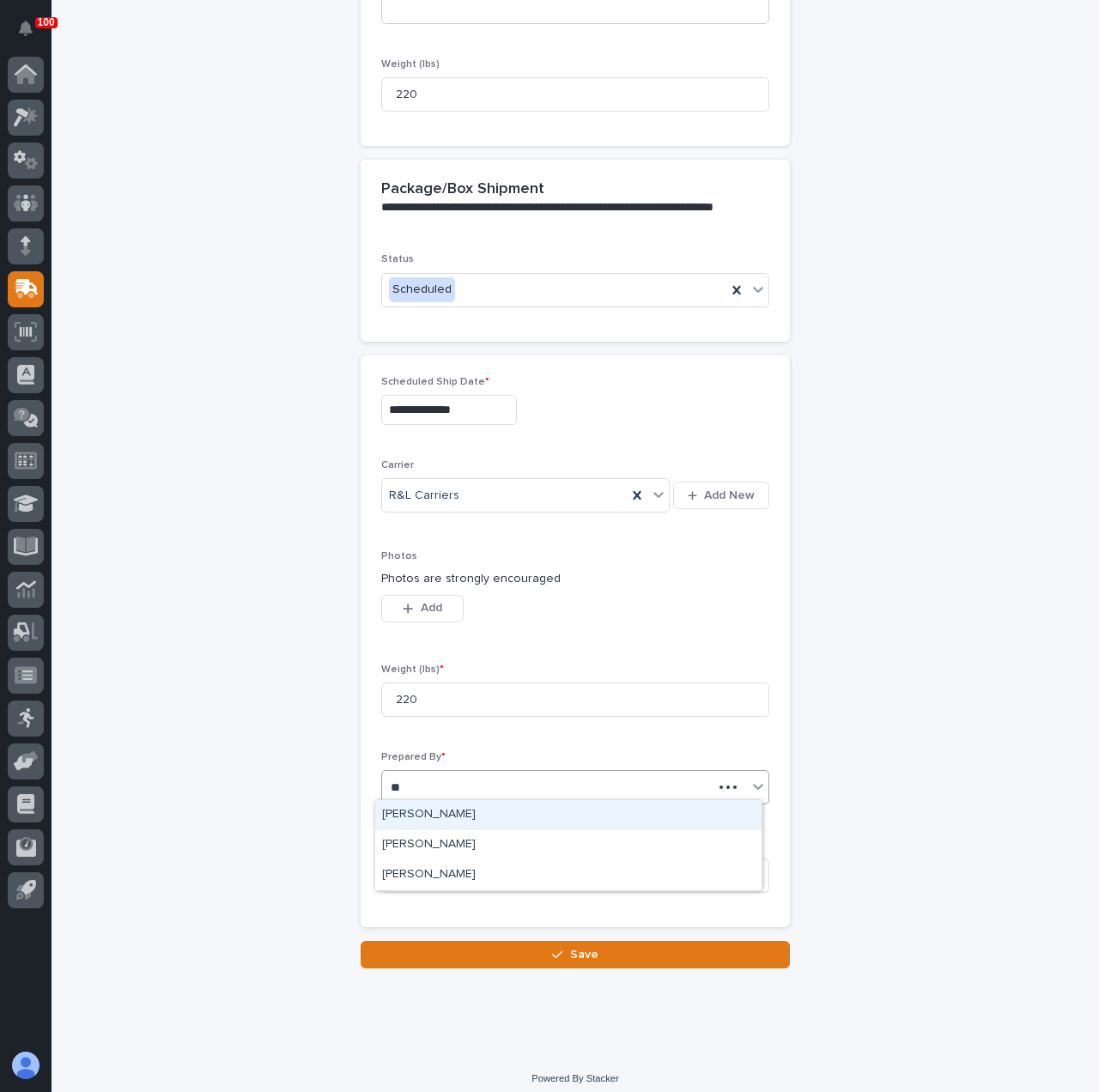
type input "***"
click at [451, 818] on div "[PERSON_NAME]" at bounding box center [568, 816] width 386 height 30
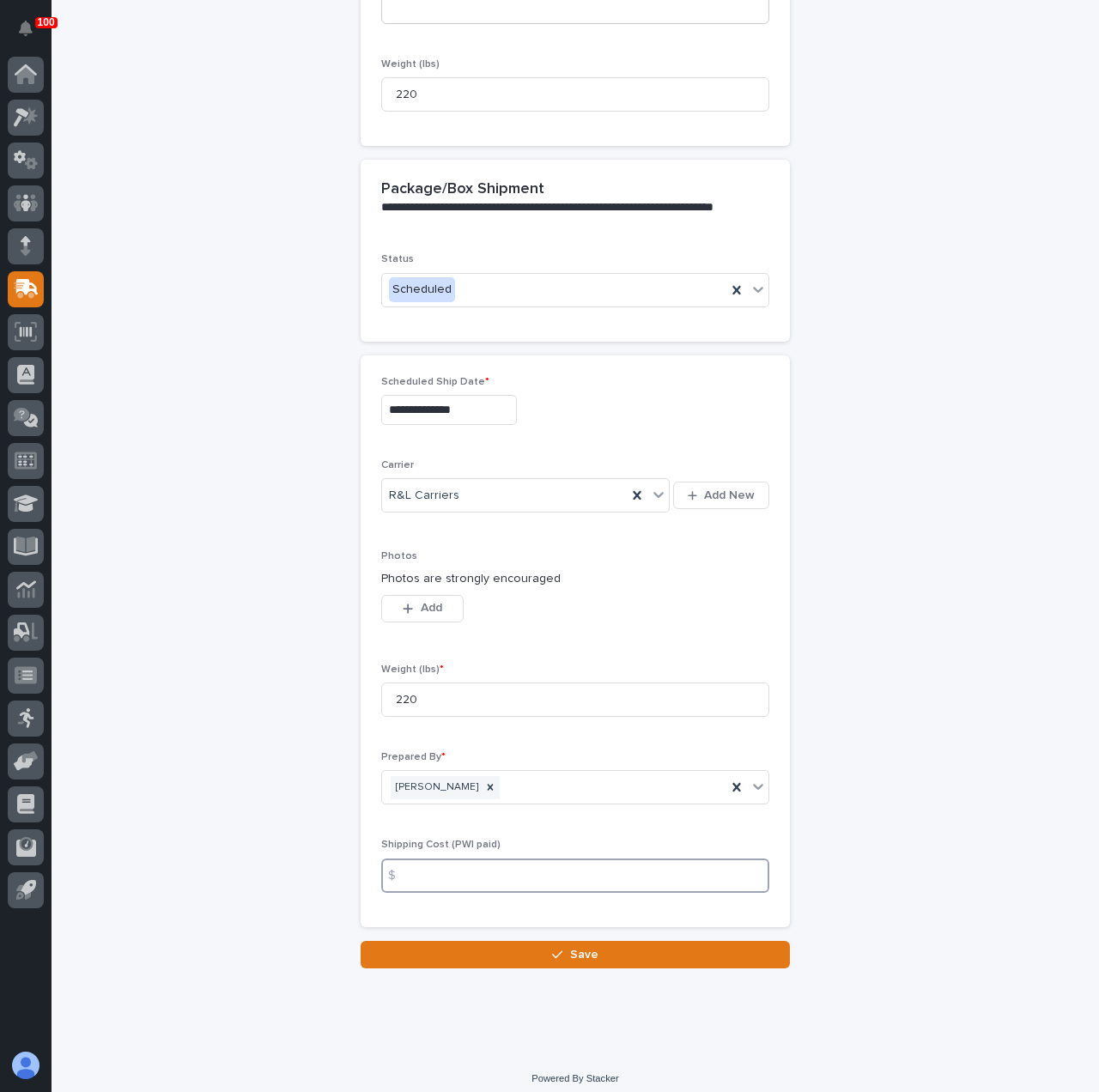
click at [457, 872] on input at bounding box center [575, 875] width 388 height 34
type input "178.95"
click at [862, 769] on div "**********" at bounding box center [575, 201] width 841 height 1534
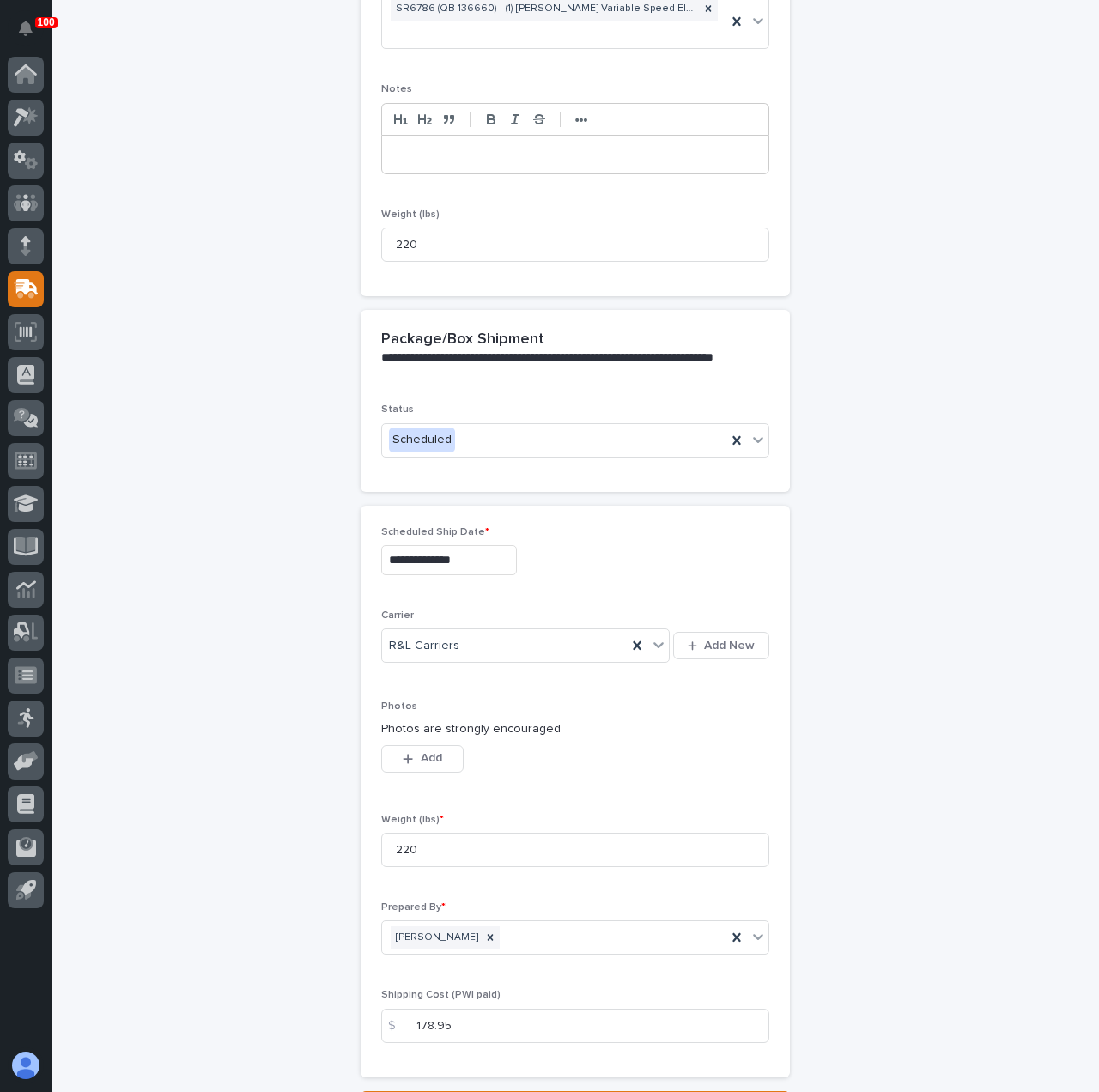
scroll to position [628, 0]
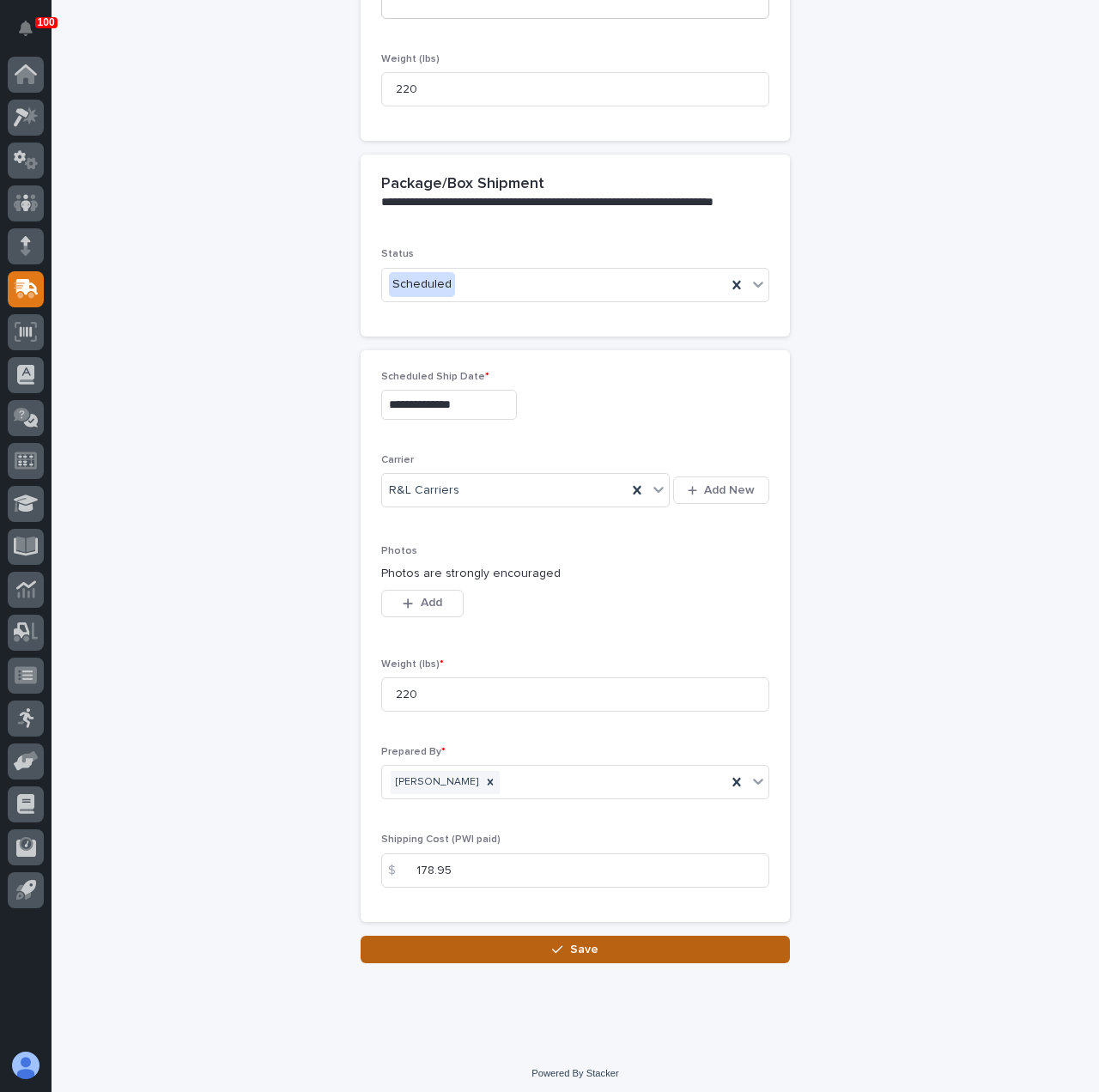
click at [656, 937] on button "Save" at bounding box center [575, 950] width 429 height 28
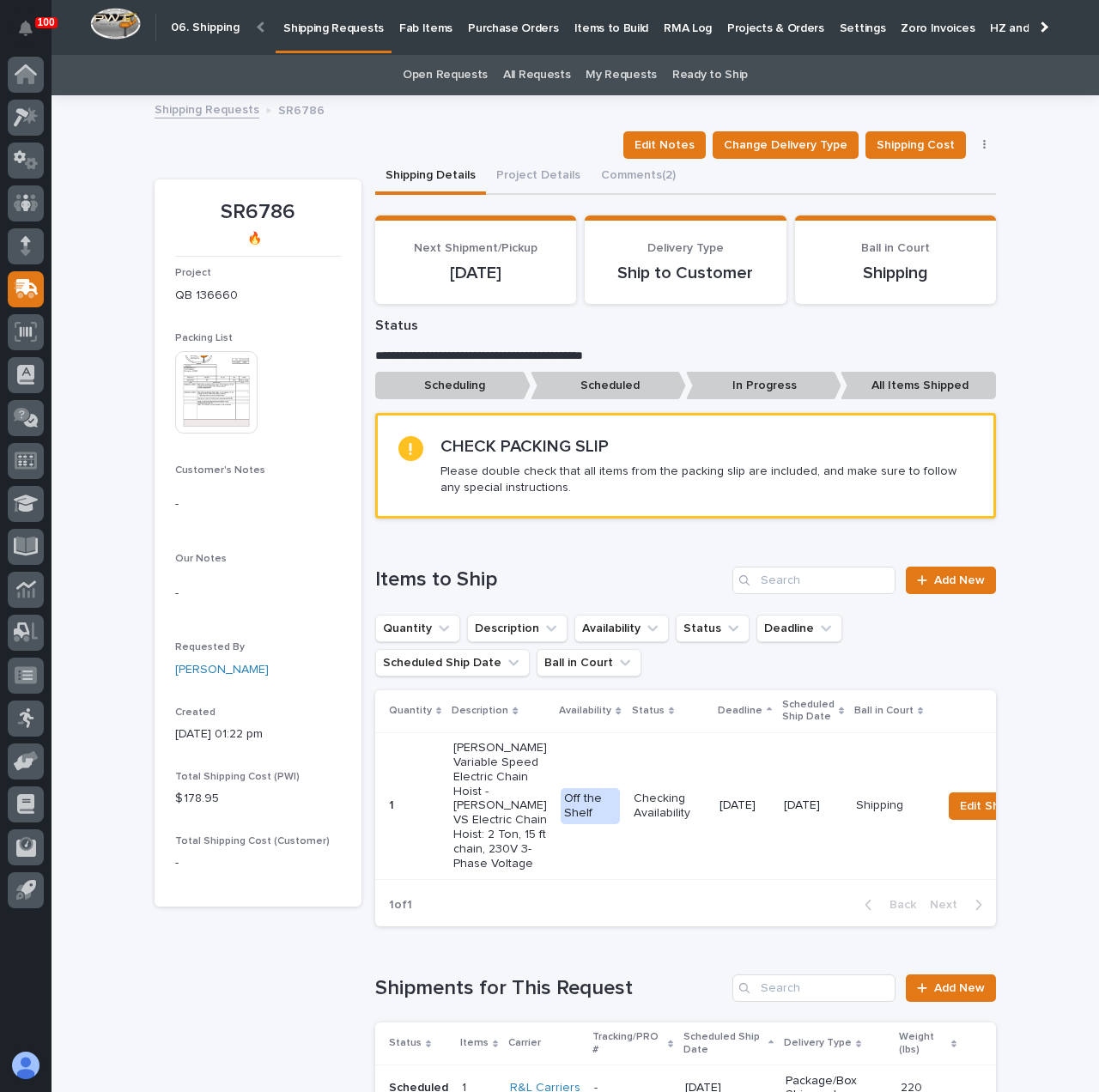
click at [224, 383] on img at bounding box center [216, 392] width 83 height 83
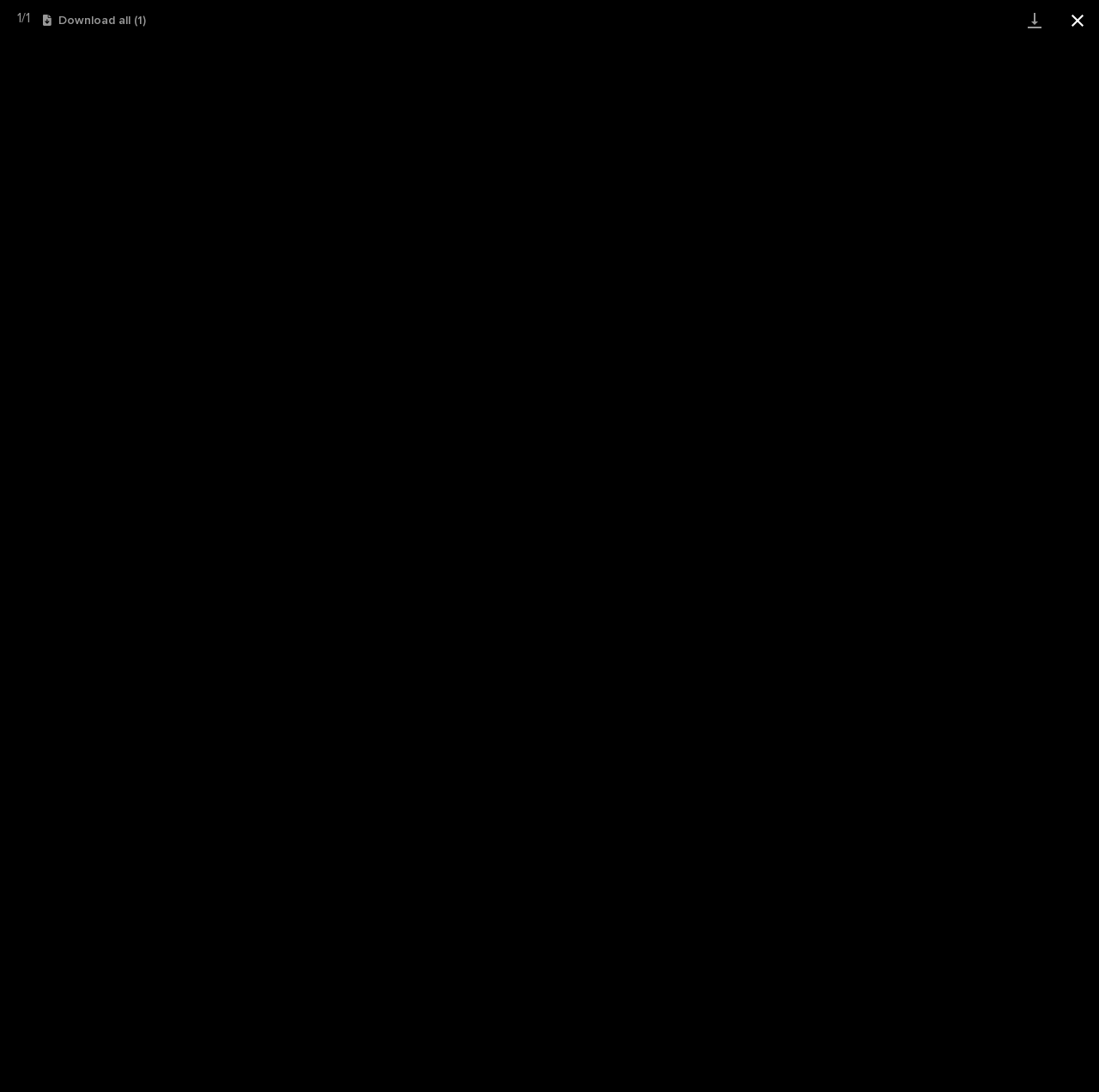
click at [1070, 28] on button "Close gallery" at bounding box center [1077, 20] width 43 height 40
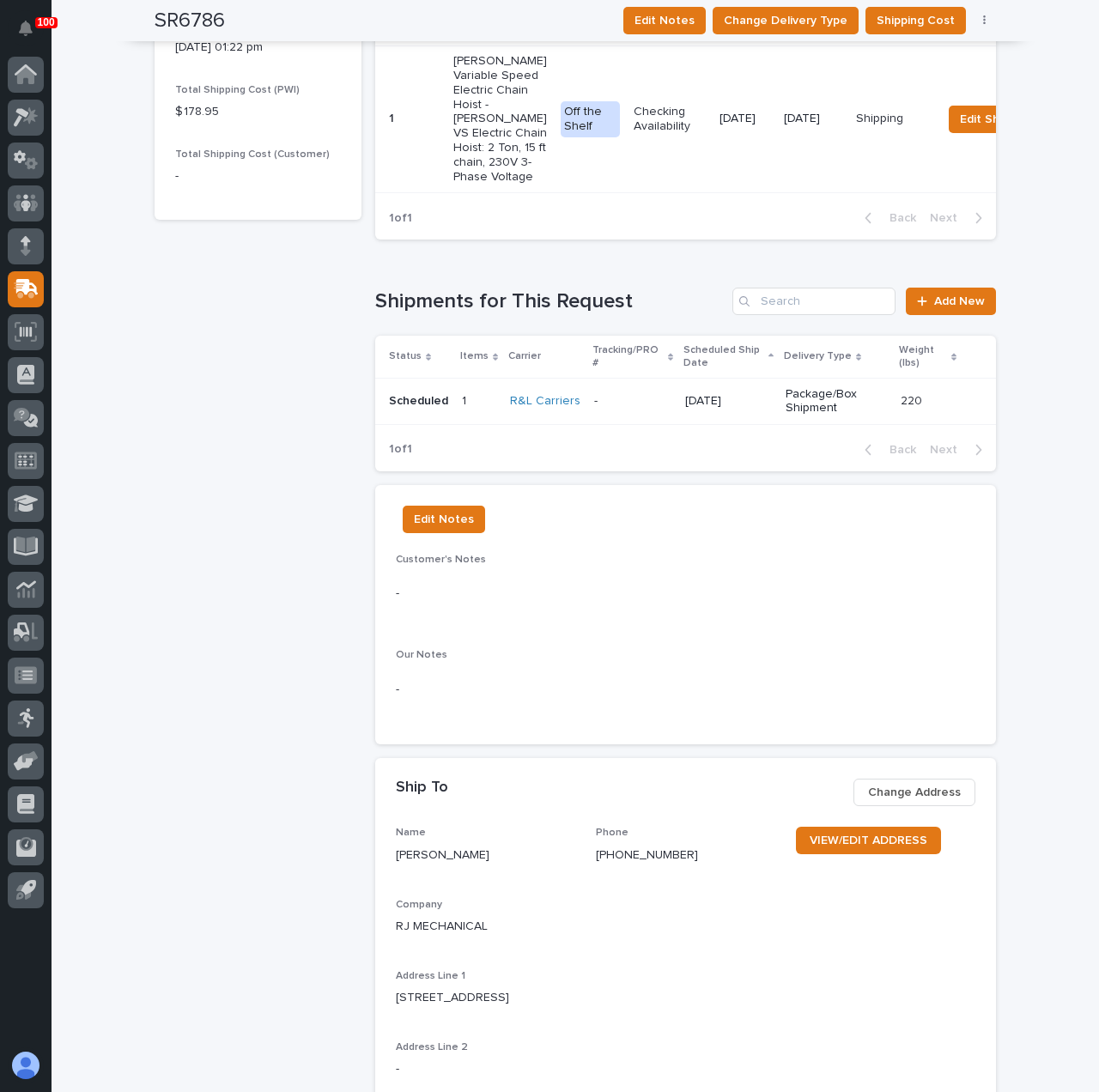
scroll to position [1030, 0]
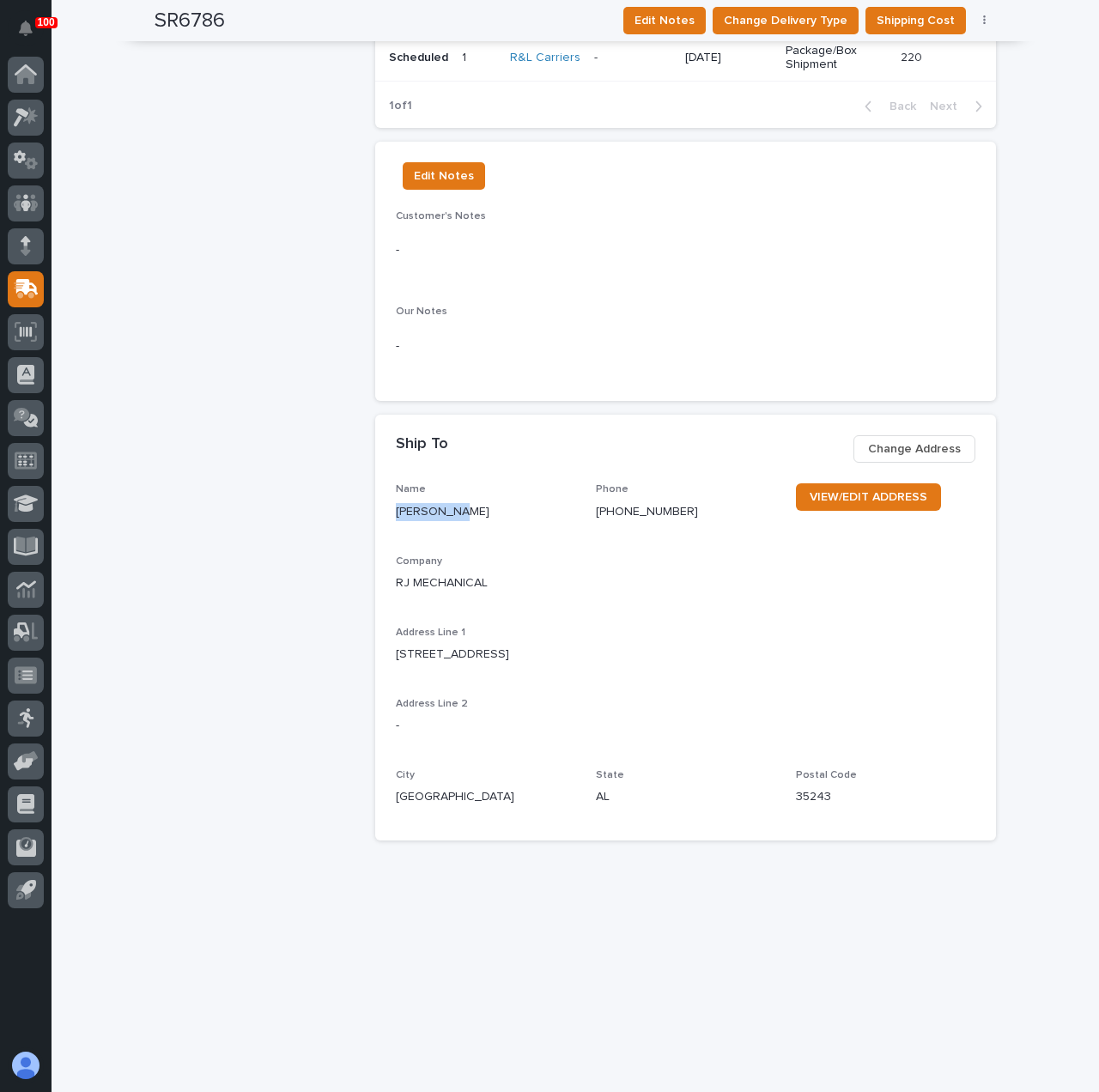
drag, startPoint x: 462, startPoint y: 549, endPoint x: 393, endPoint y: 554, distance: 69.2
click at [375, 556] on div "Name [PERSON_NAME] Phone [PHONE_NUMBER] VIEW/EDIT ADDRESS Company RJ MECHANICAL…" at bounding box center [686, 662] width 621 height 357
copy p "[PERSON_NAME]"
drag, startPoint x: 587, startPoint y: 550, endPoint x: 664, endPoint y: 551, distance: 77.0
click at [675, 551] on div "Name [PERSON_NAME] Phone [PHONE_NUMBER] VIEW/EDIT ADDRESS Company RJ MECHANICAL…" at bounding box center [686, 651] width 580 height 336
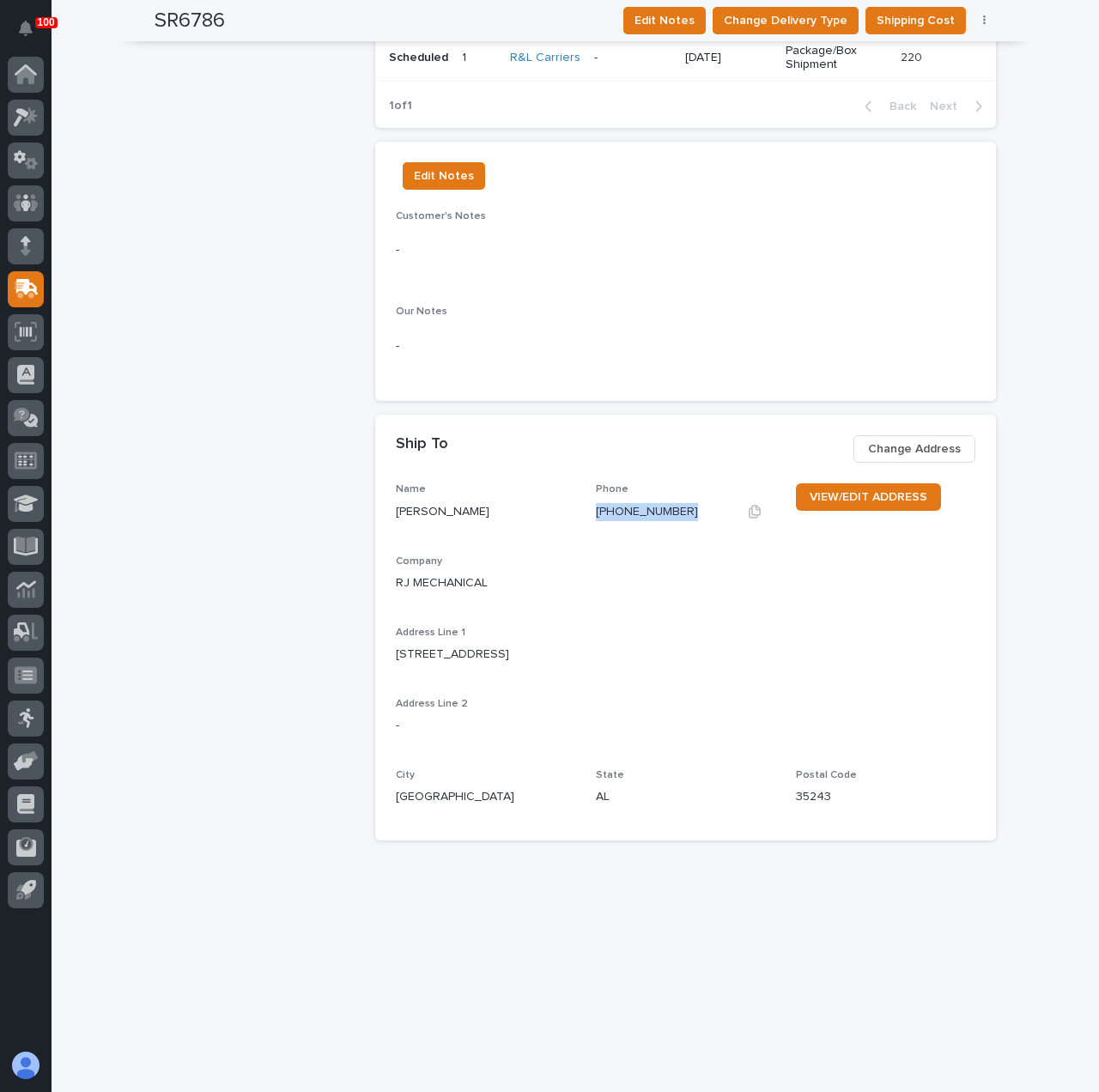
copy p "[PHONE_NUMBER]"
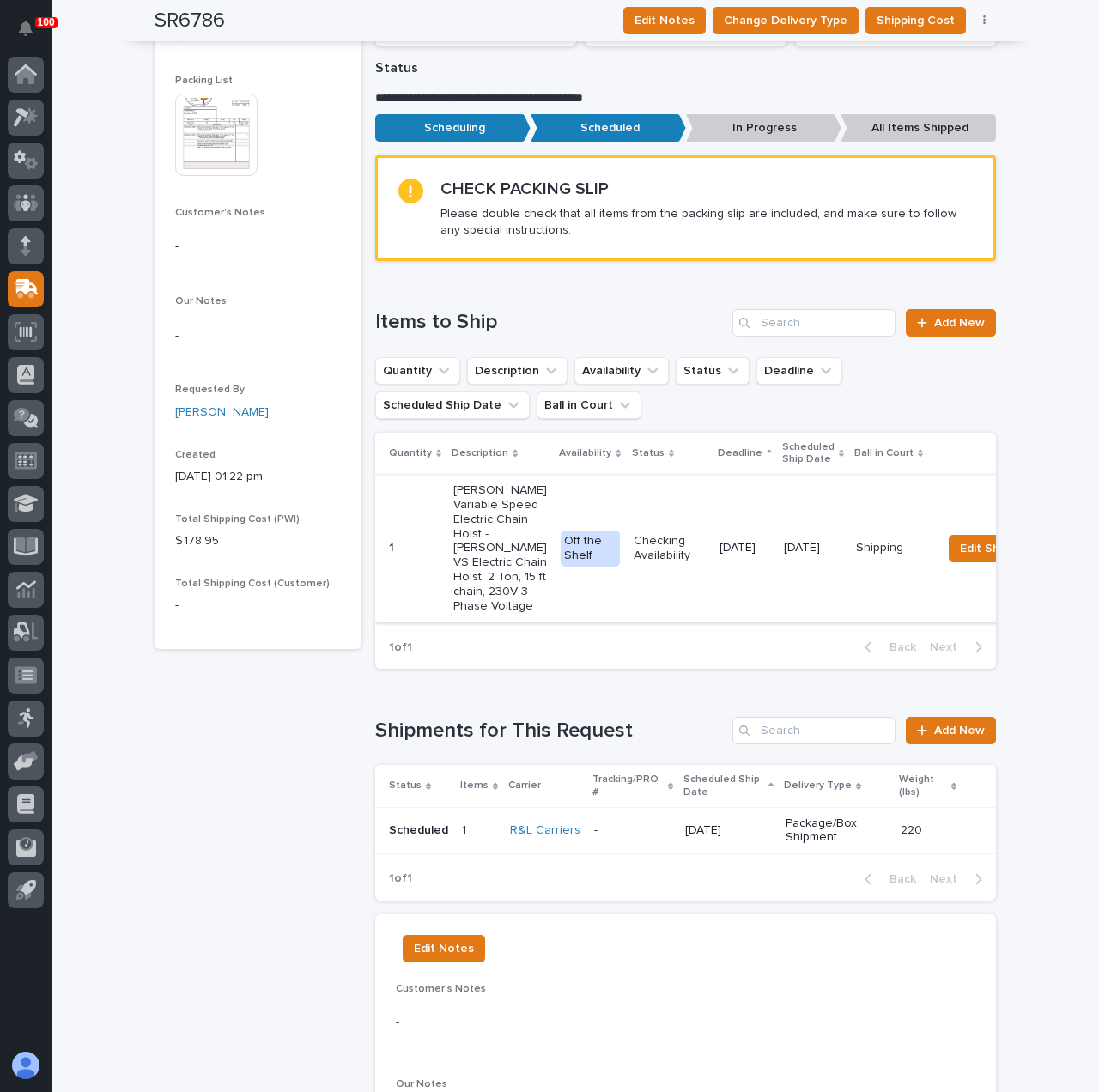
scroll to position [0, 0]
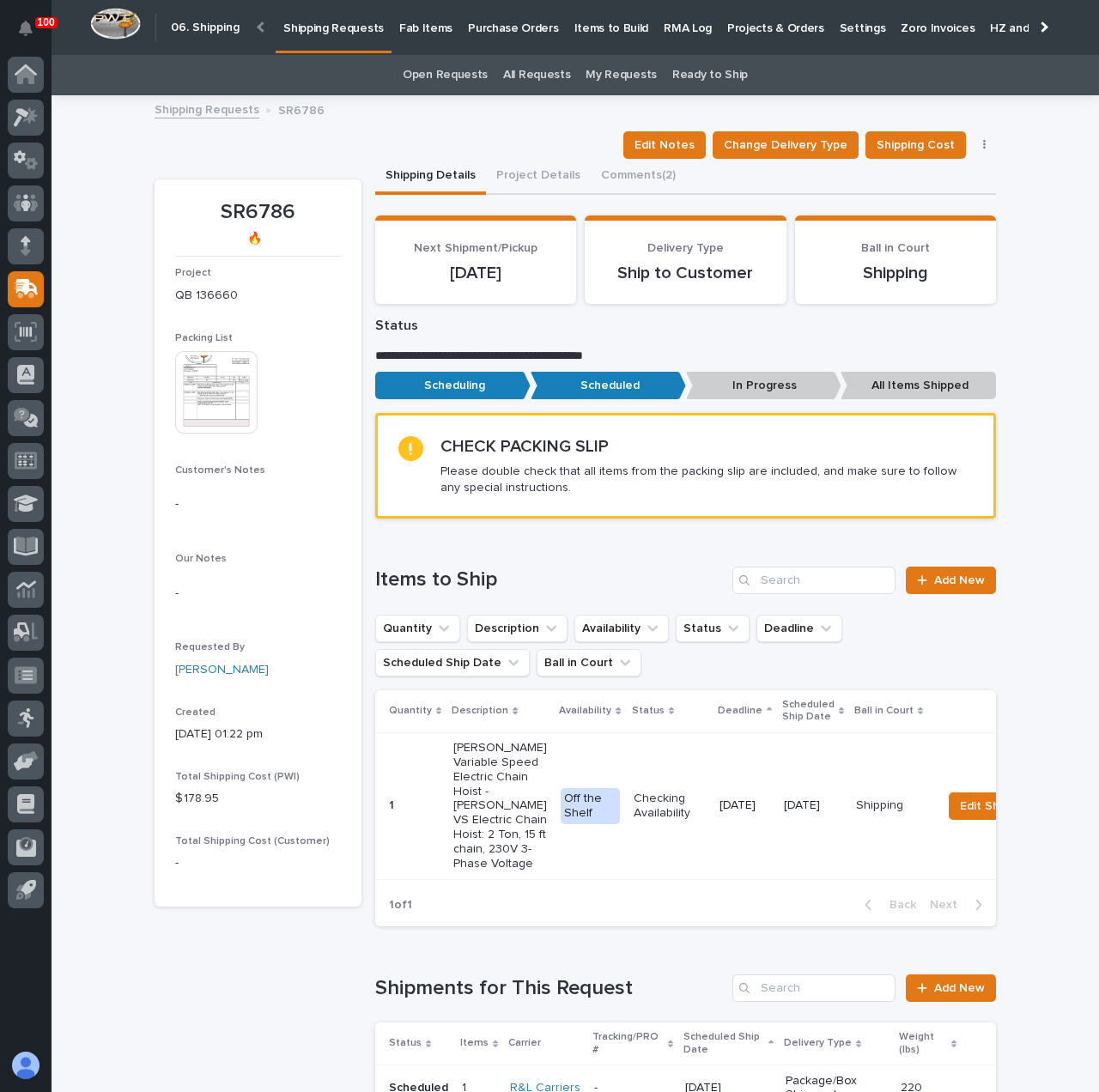
click at [313, 34] on p "Shipping Requests" at bounding box center [333, 18] width 101 height 36
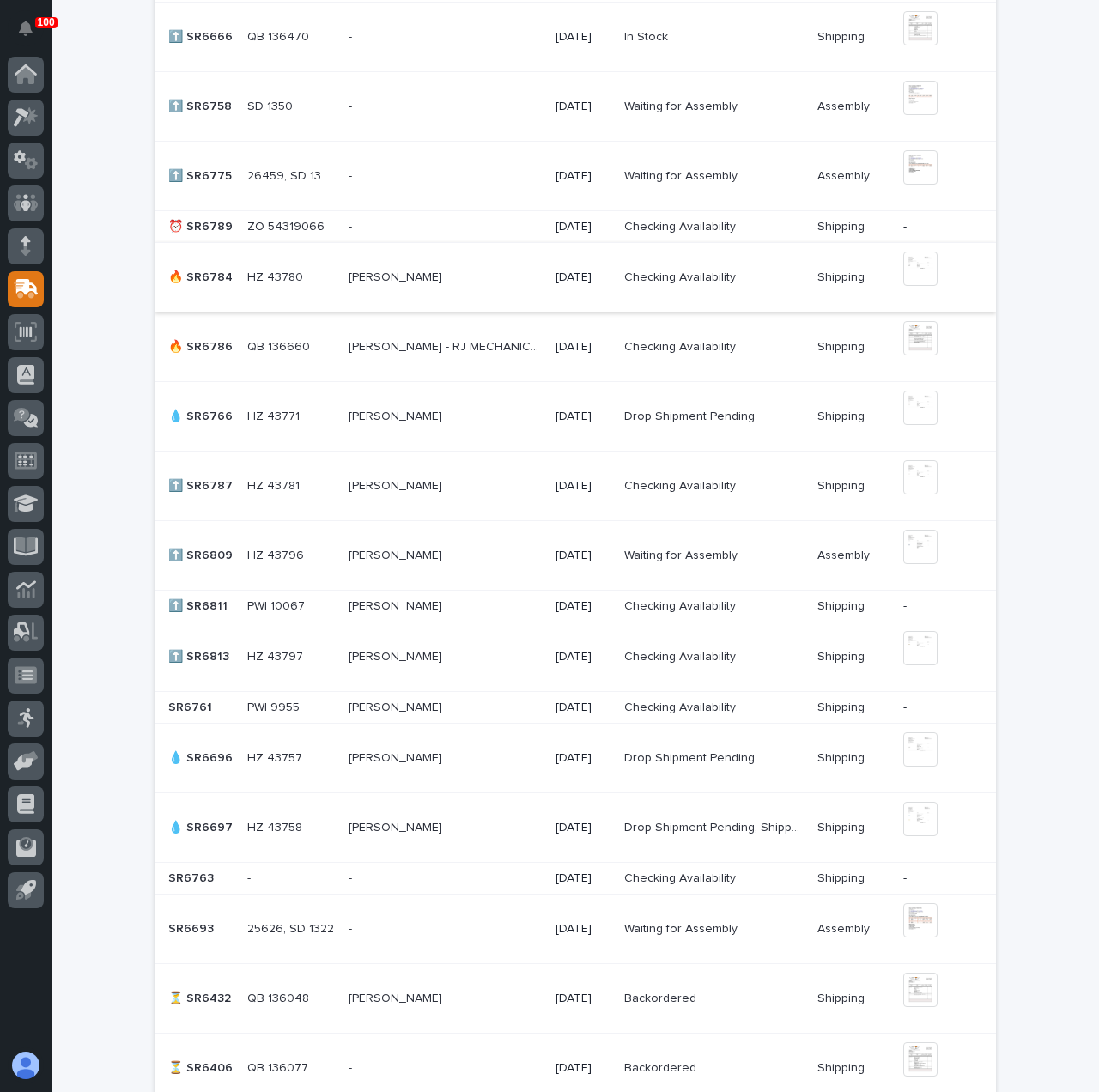
scroll to position [687, 0]
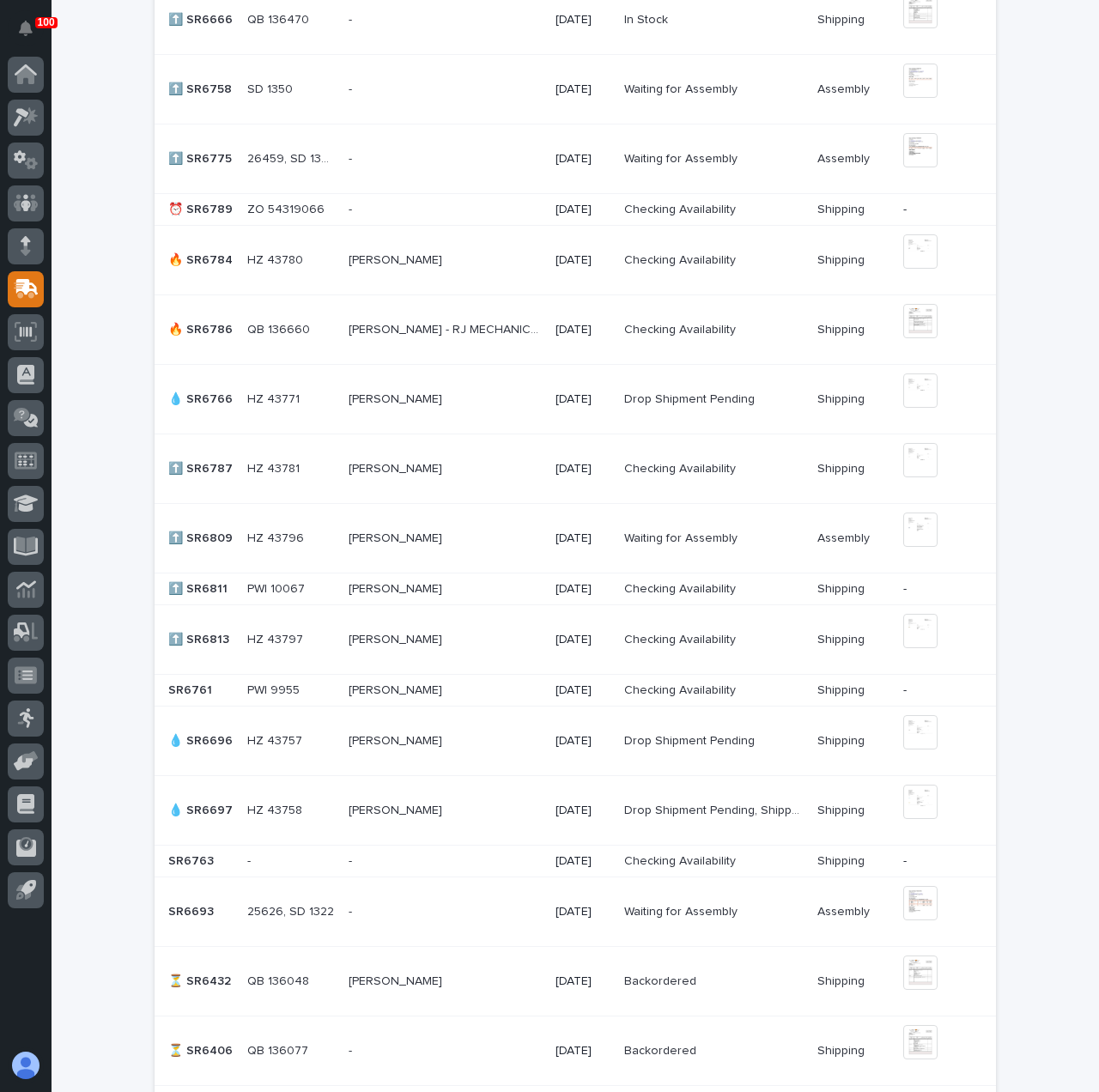
click at [510, 404] on div "[PERSON_NAME] [PERSON_NAME]" at bounding box center [445, 399] width 194 height 28
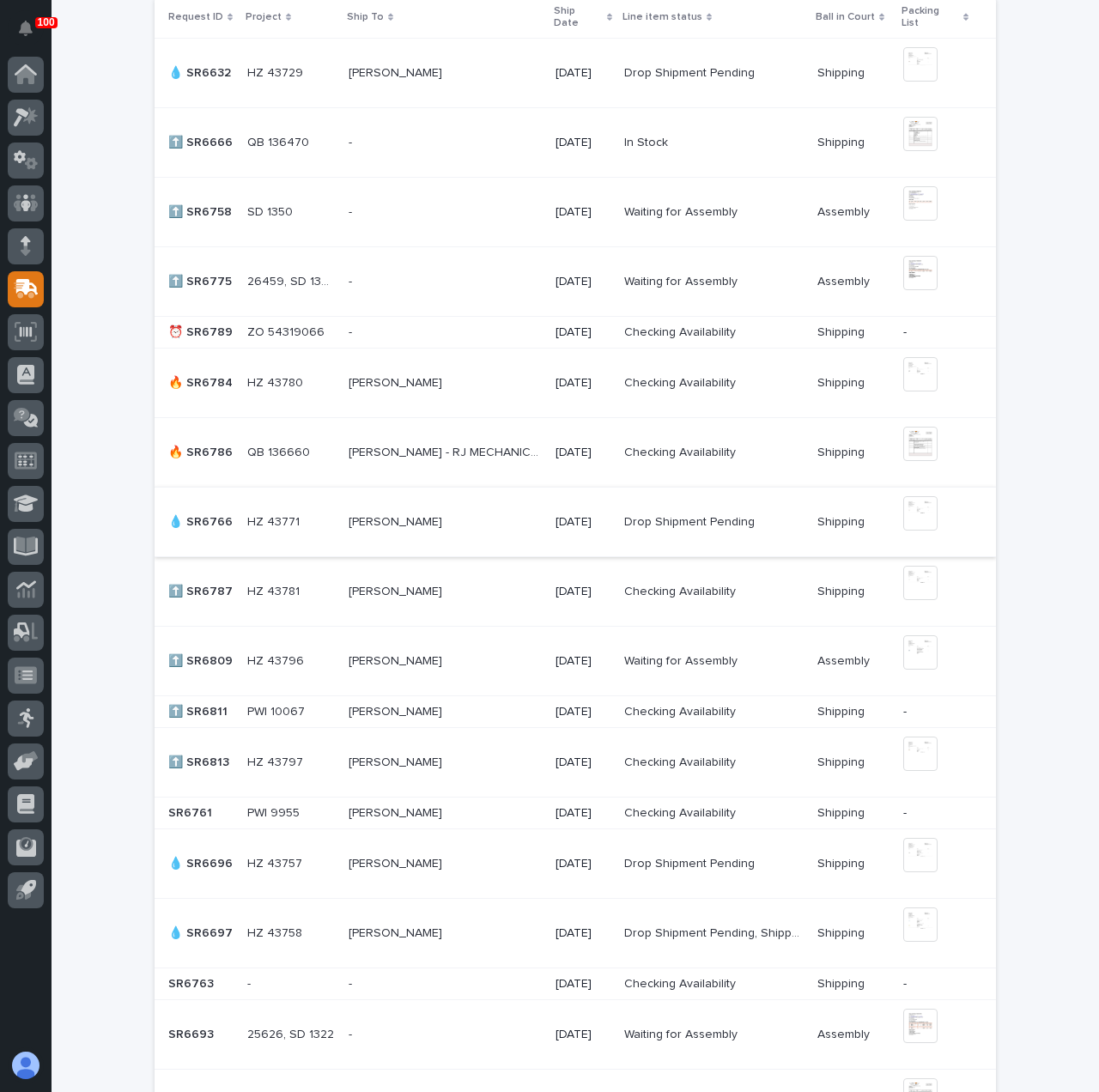
scroll to position [570, 0]
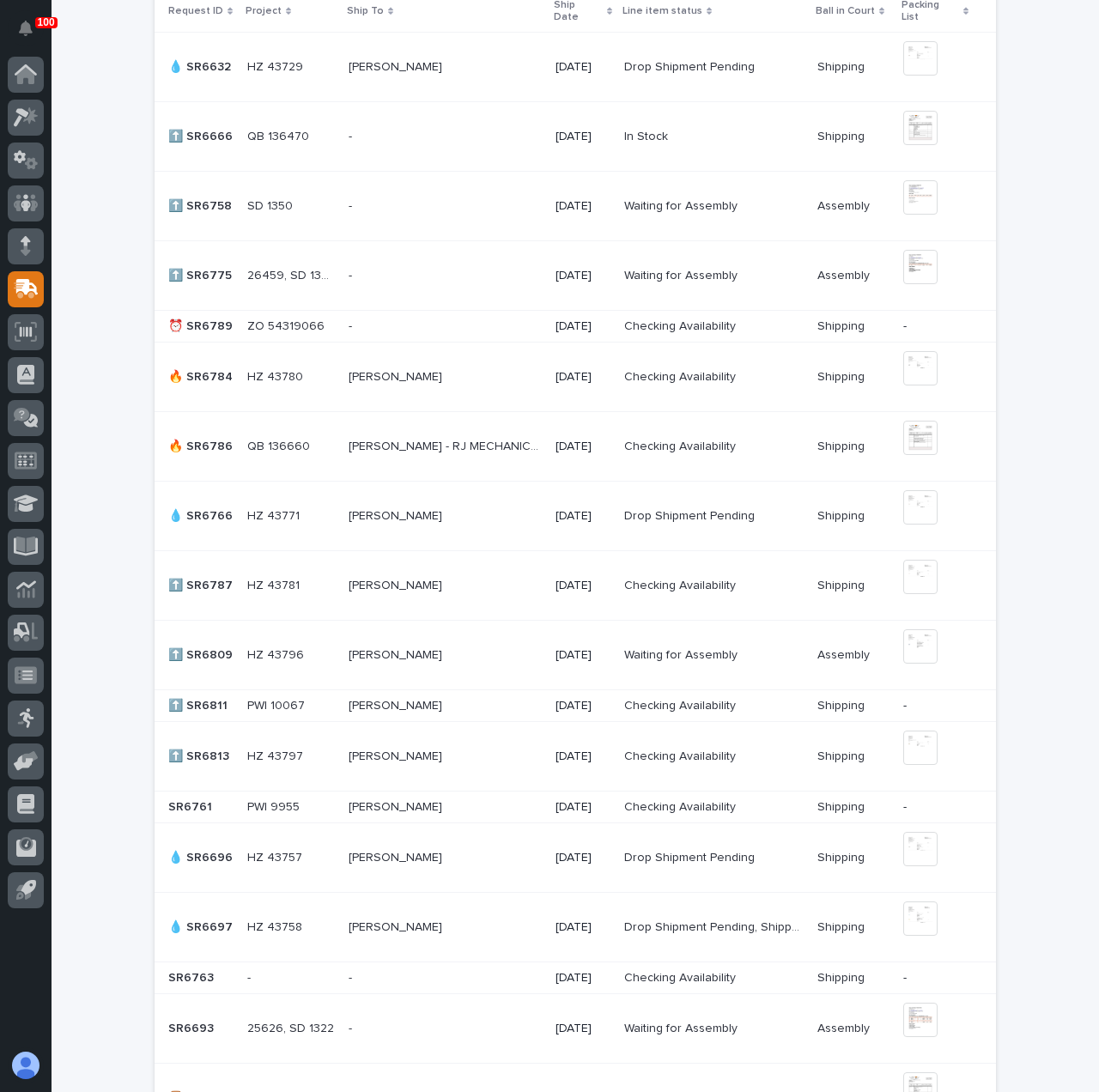
click at [425, 593] on div "[PERSON_NAME] [PERSON_NAME]" at bounding box center [445, 586] width 194 height 28
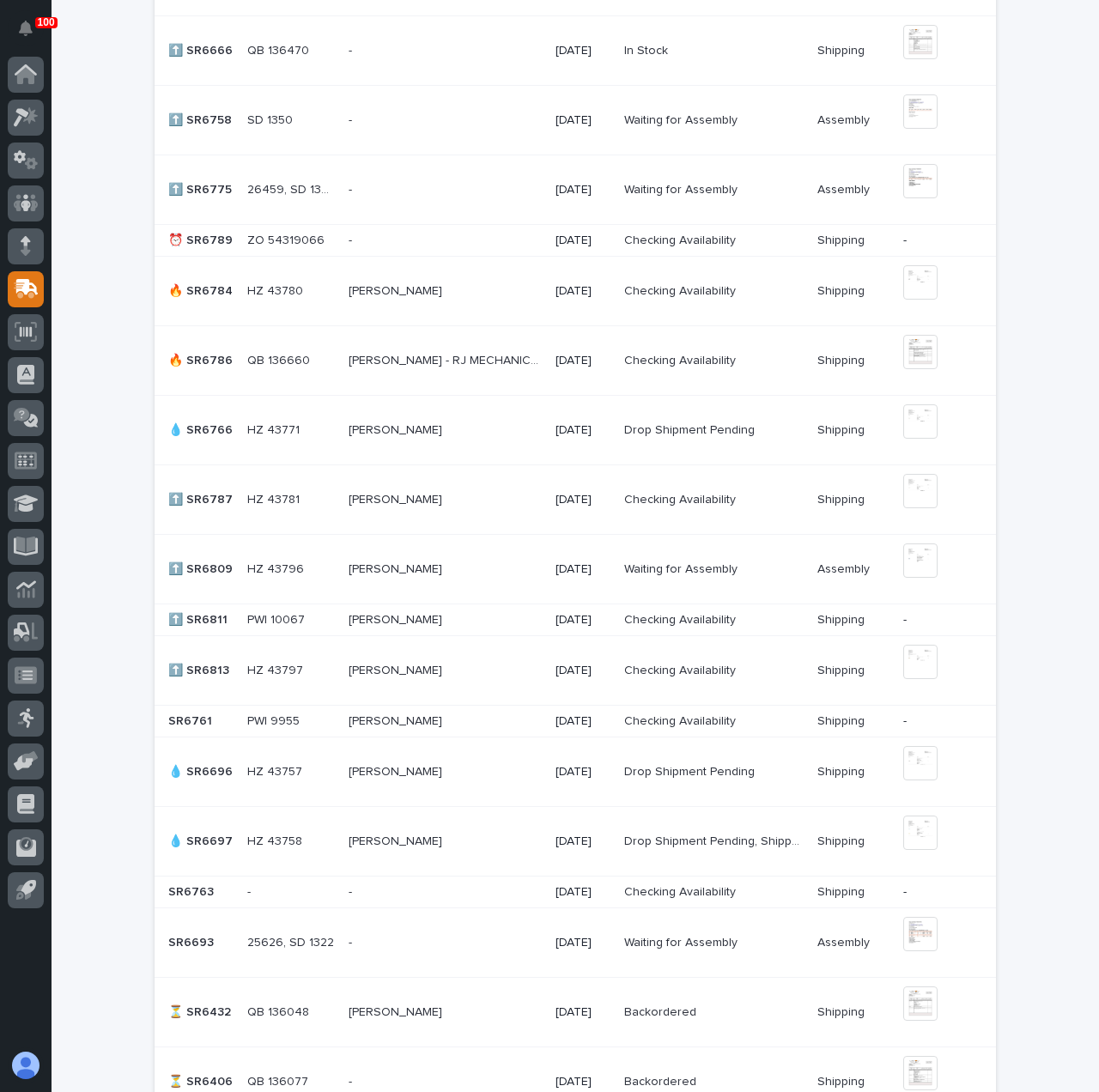
click at [486, 567] on p at bounding box center [445, 569] width 194 height 15
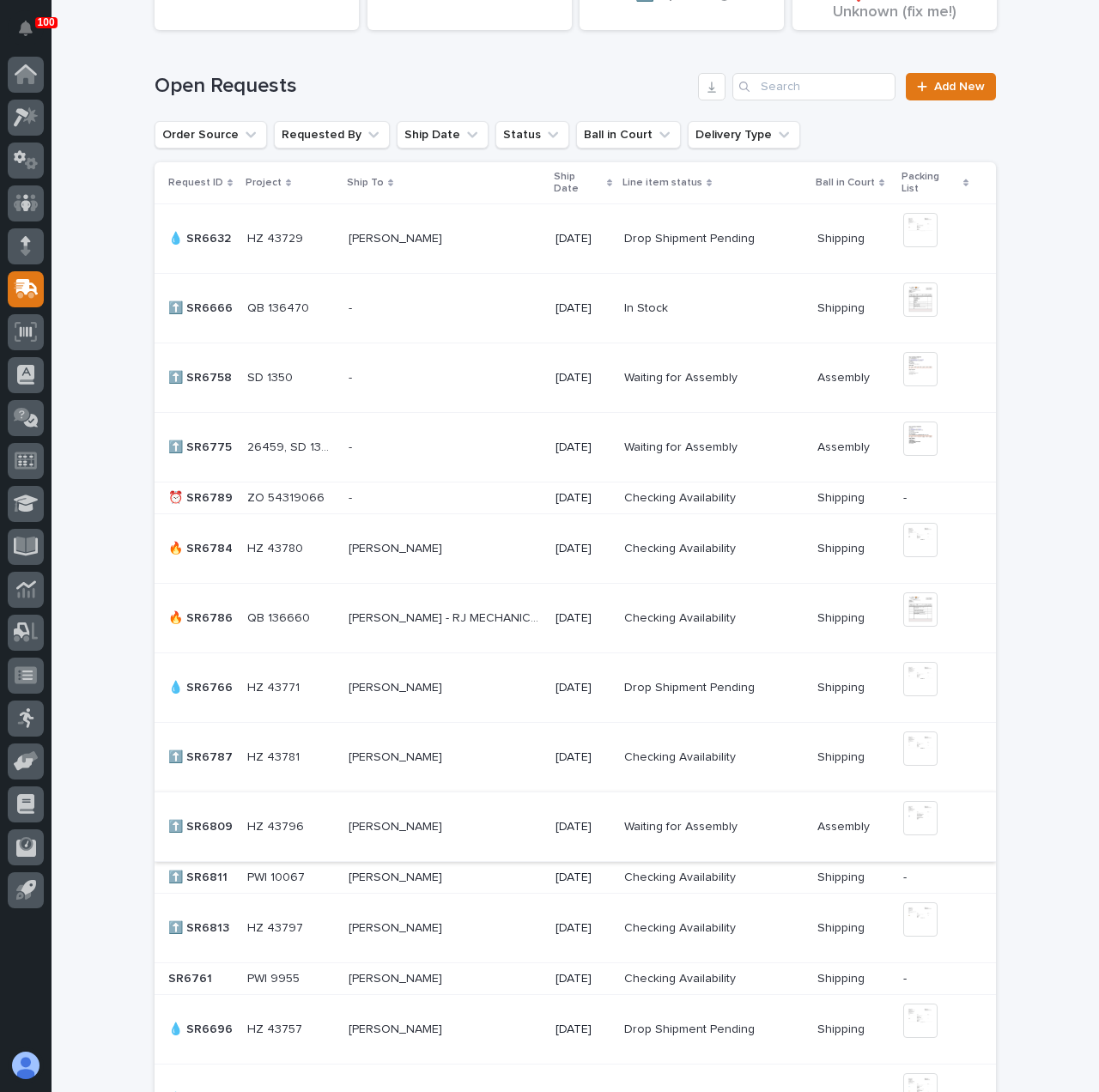
scroll to position [570, 0]
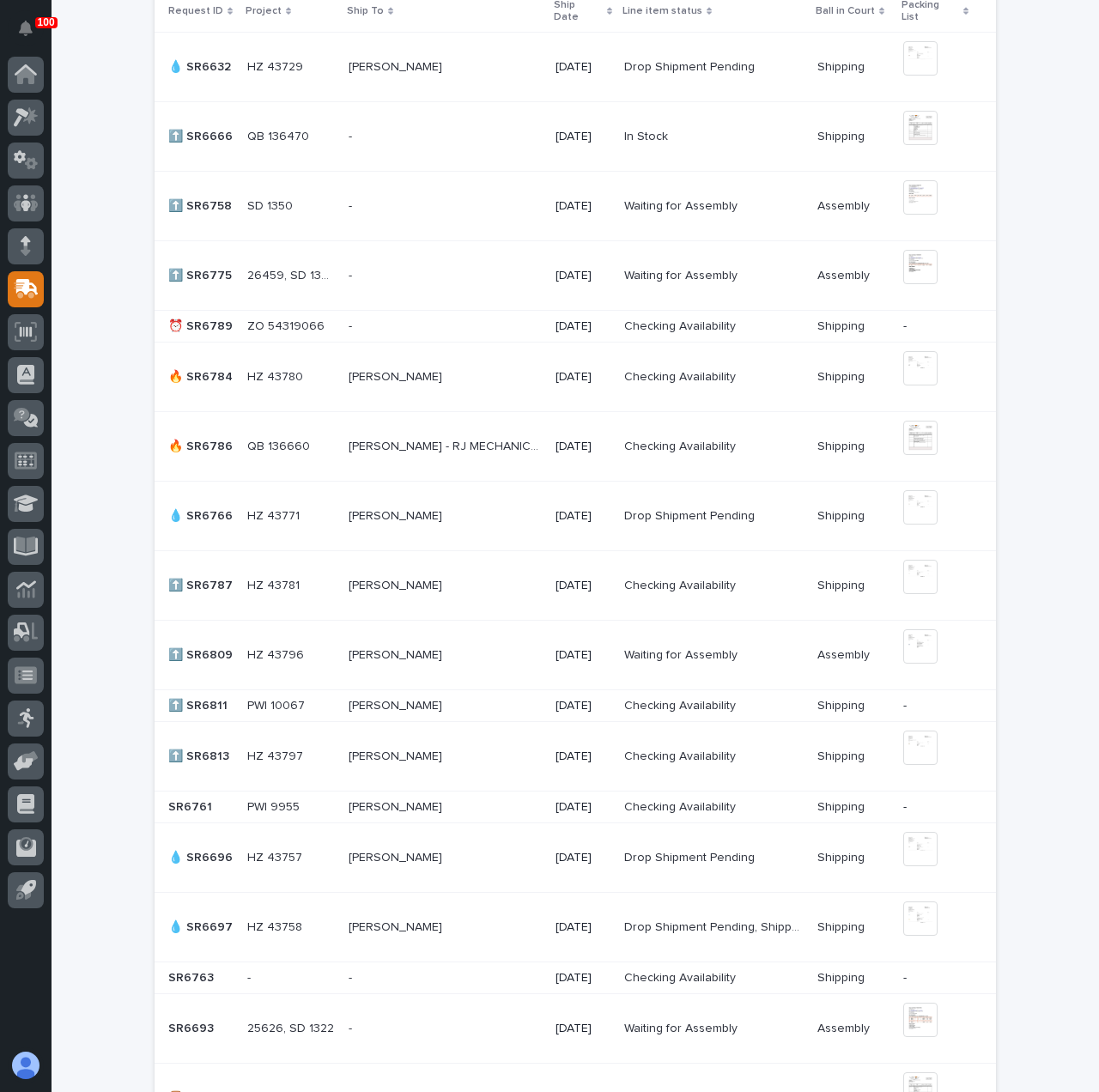
click at [474, 657] on p at bounding box center [445, 655] width 194 height 15
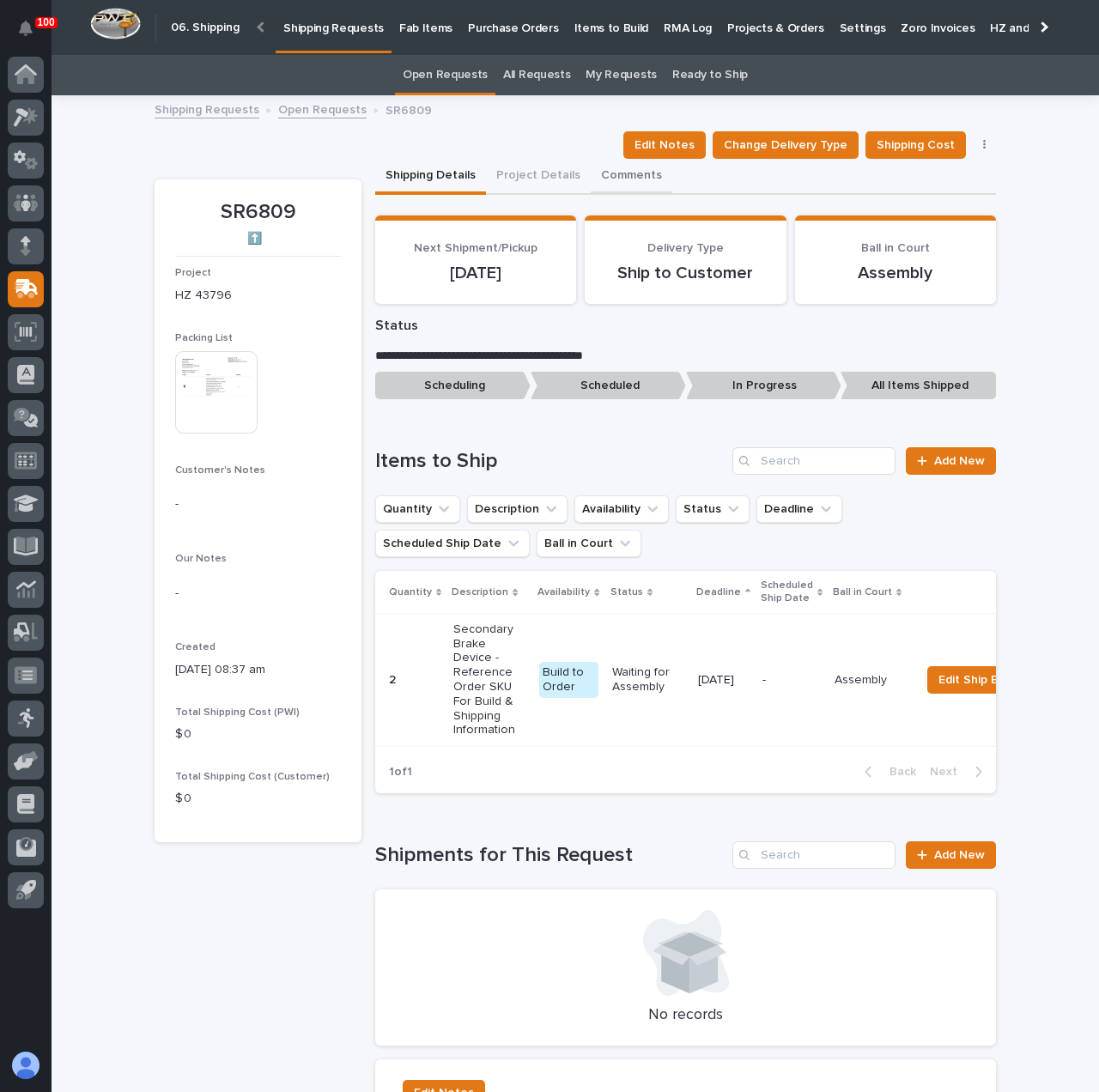
click at [611, 171] on button "Comments" at bounding box center [632, 177] width 82 height 36
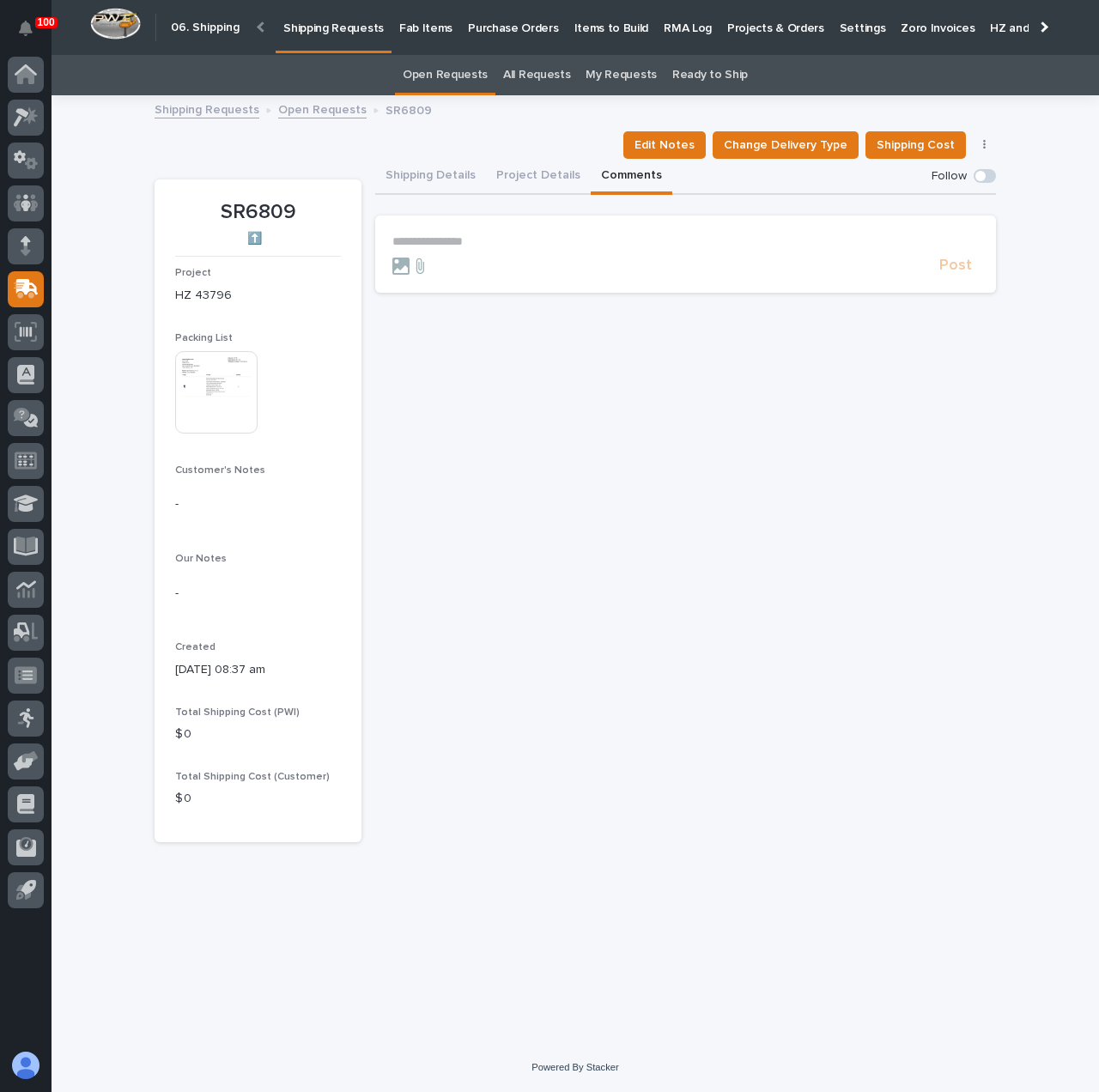
click at [544, 248] on p "**********" at bounding box center [685, 242] width 586 height 15
click at [958, 273] on span "Post" at bounding box center [955, 273] width 33 height 20
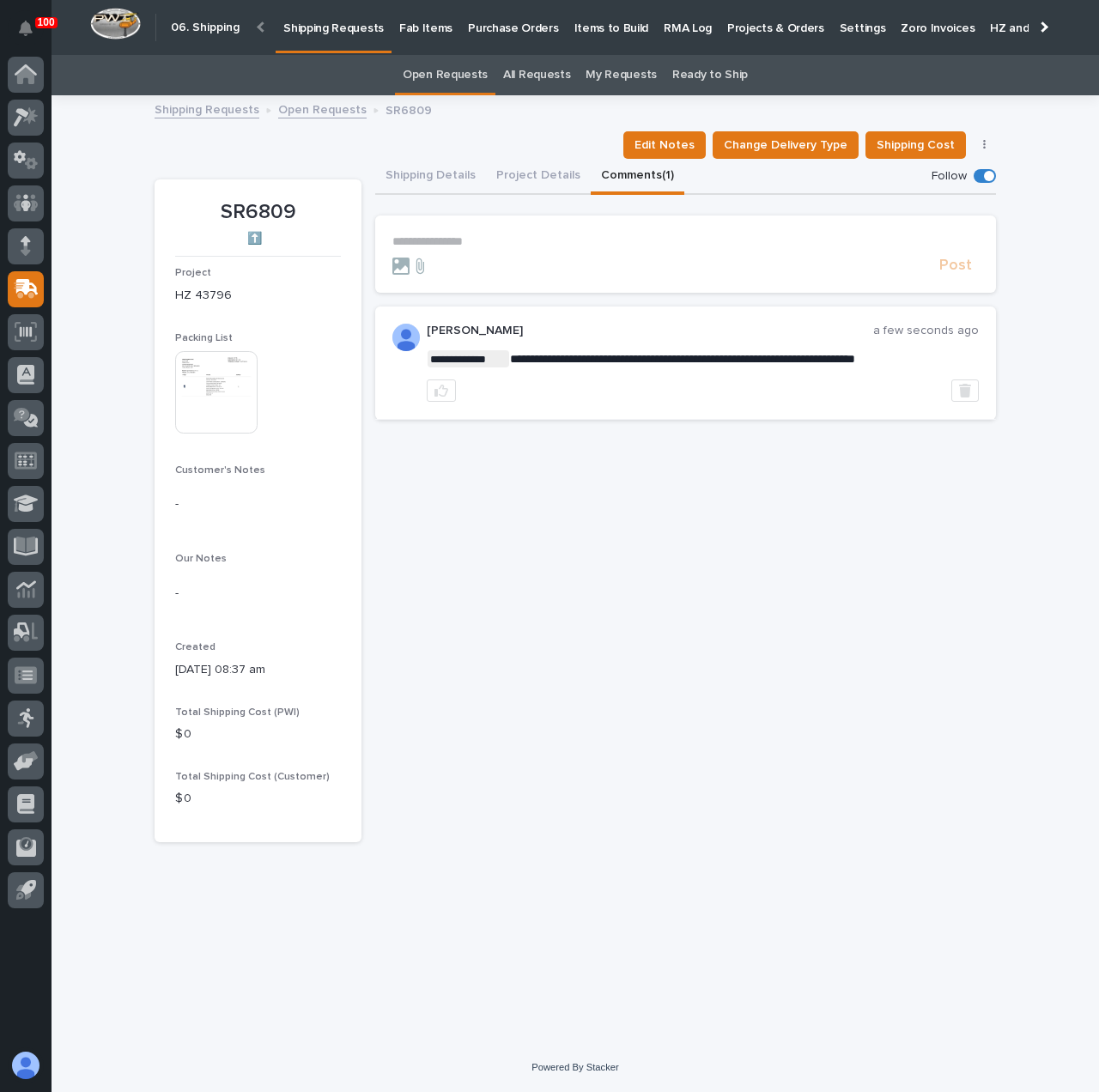
click at [333, 25] on p "Shipping Requests" at bounding box center [333, 18] width 101 height 36
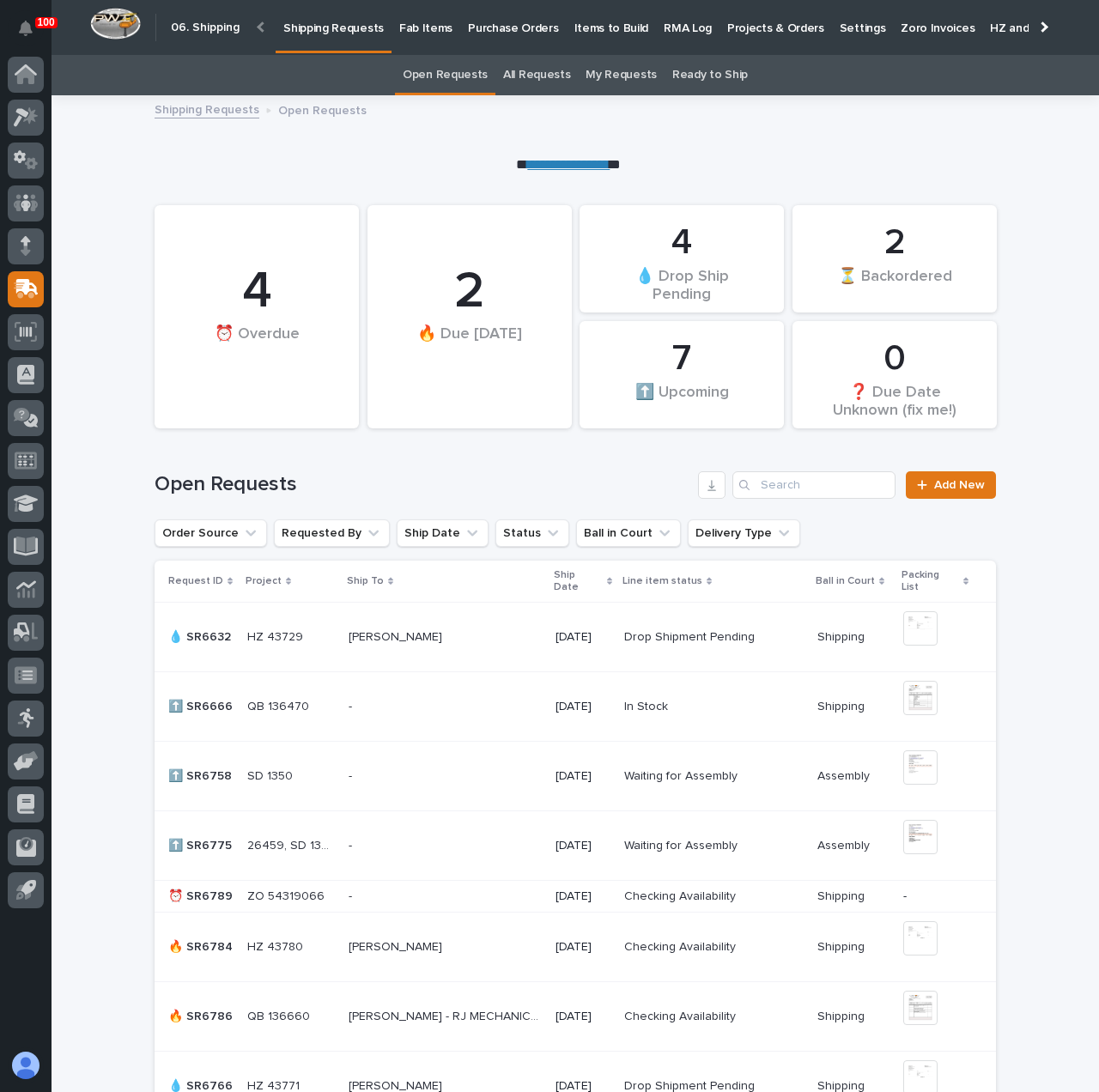
scroll to position [343, 0]
